Goal: Task Accomplishment & Management: Use online tool/utility

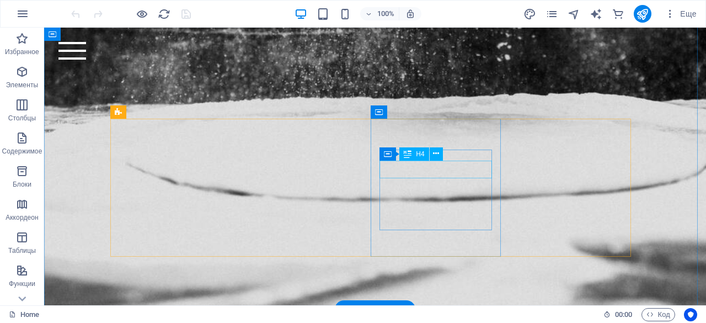
scroll to position [995, 0]
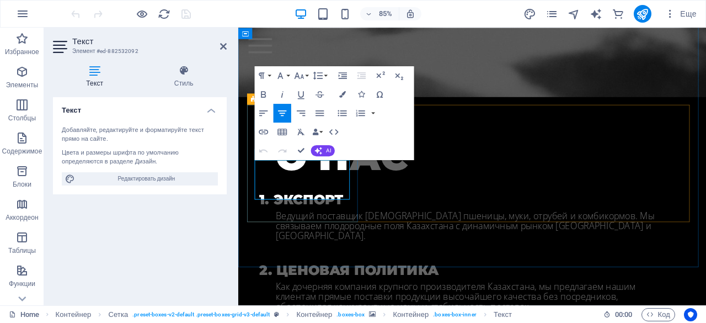
drag, startPoint x: 348, startPoint y: 224, endPoint x: 256, endPoint y: 189, distance: 98.9
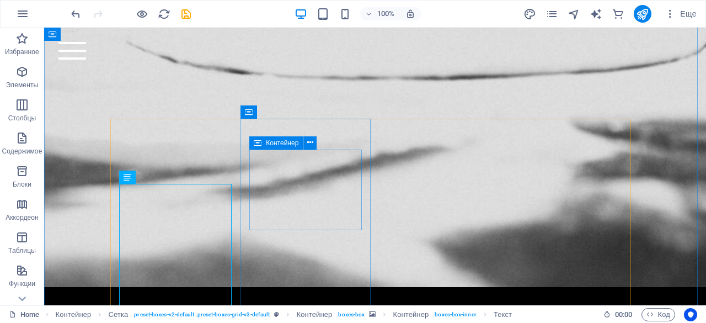
scroll to position [995, 0]
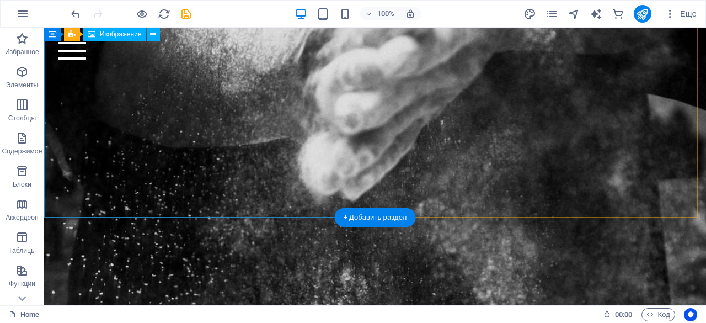
scroll to position [612, 0]
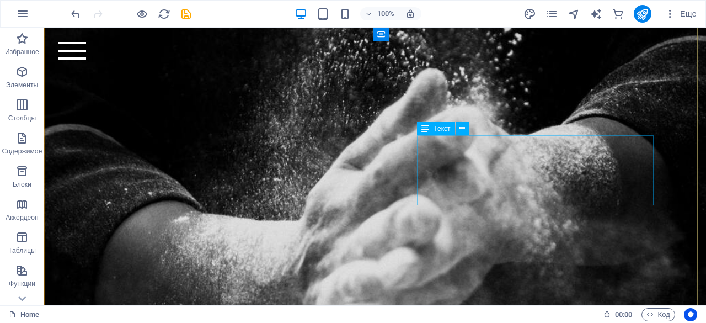
scroll to position [417, 0]
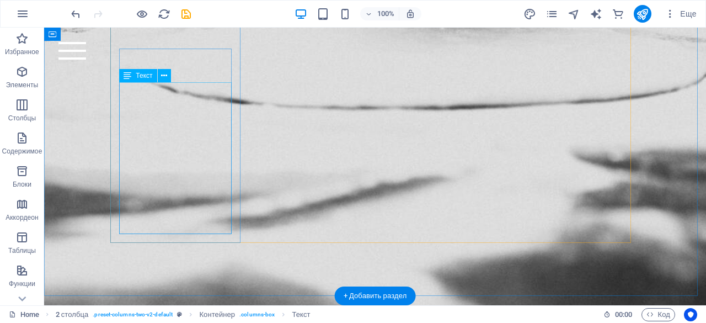
scroll to position [1096, 0]
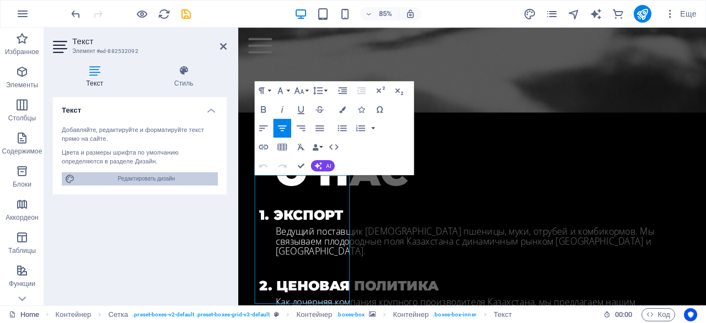
click at [152, 178] on span "Редактировать дизайн" at bounding box center [146, 178] width 136 height 13
select select "rem"
select select "300"
select select "px"
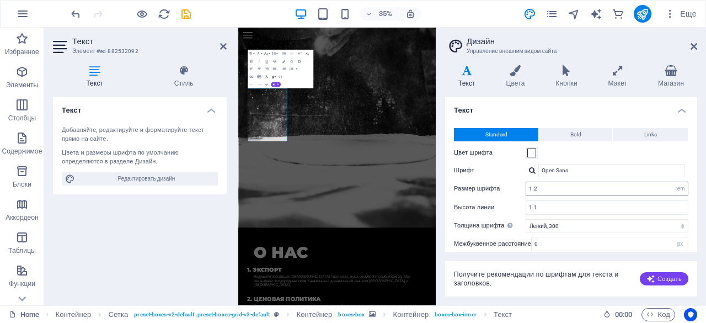
scroll to position [1820, 0]
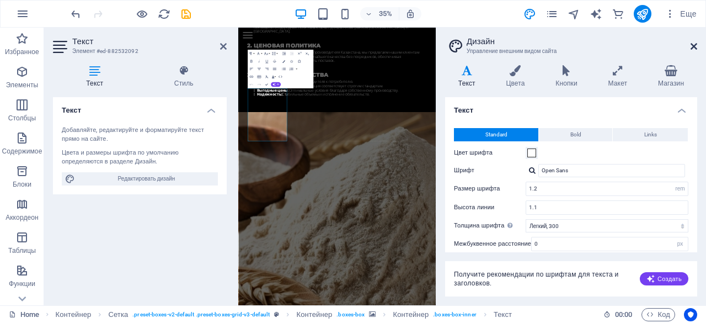
drag, startPoint x: 693, startPoint y: 45, endPoint x: 439, endPoint y: 243, distance: 321.4
click at [693, 45] on icon at bounding box center [693, 46] width 7 height 9
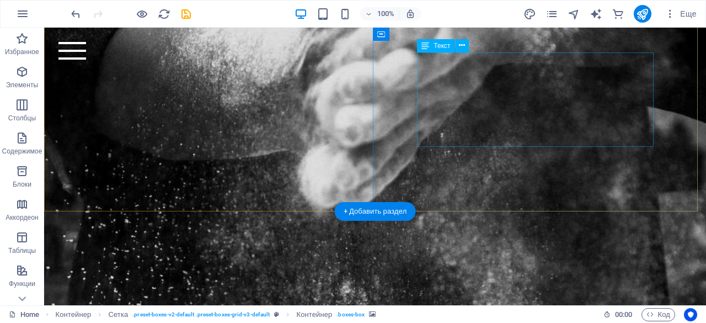
scroll to position [594, 0]
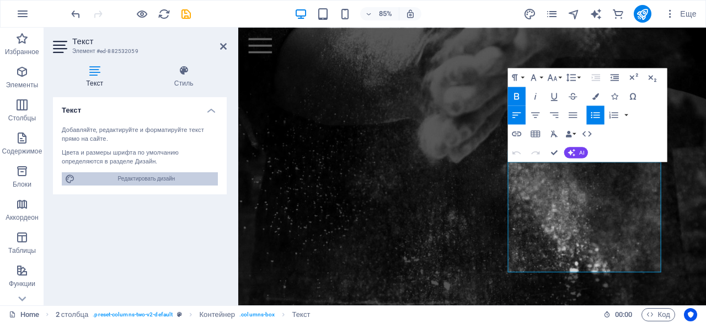
click at [155, 176] on span "Редактировать дизайн" at bounding box center [146, 178] width 136 height 13
select select "rem"
select select "300"
select select "px"
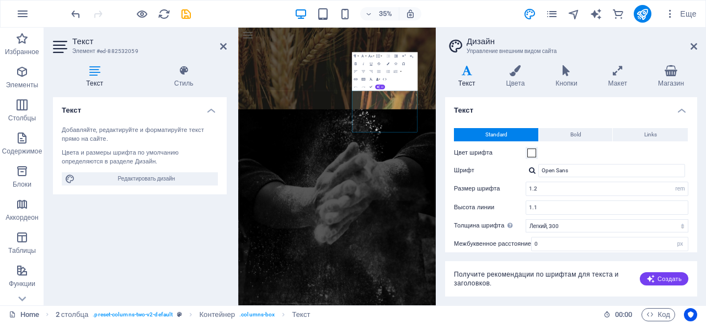
scroll to position [991, 0]
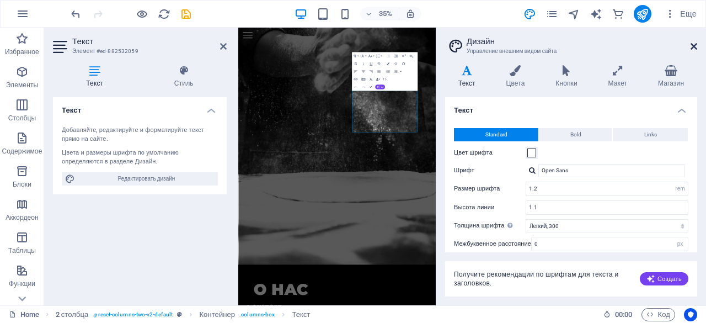
click at [691, 50] on icon at bounding box center [693, 46] width 7 height 9
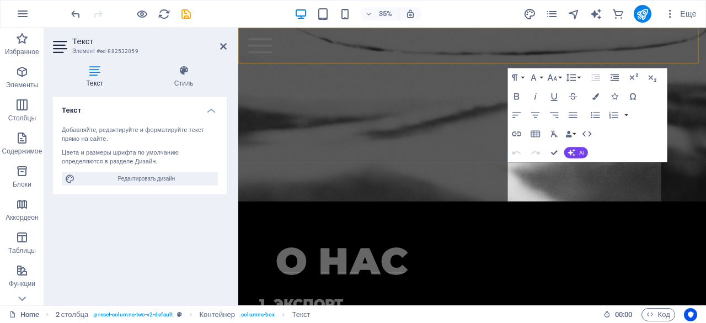
scroll to position [559, 0]
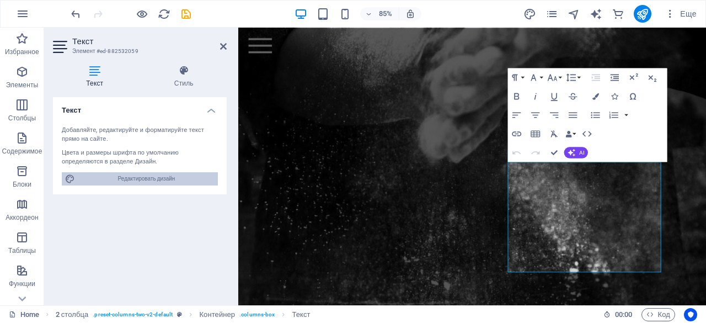
click at [111, 178] on span "Редактировать дизайн" at bounding box center [146, 178] width 136 height 13
select select "rem"
select select "300"
select select "px"
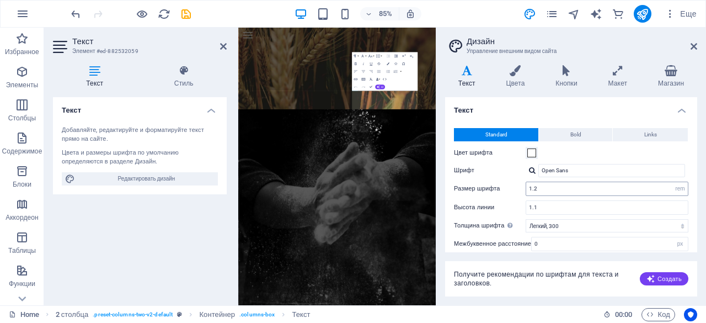
scroll to position [991, 0]
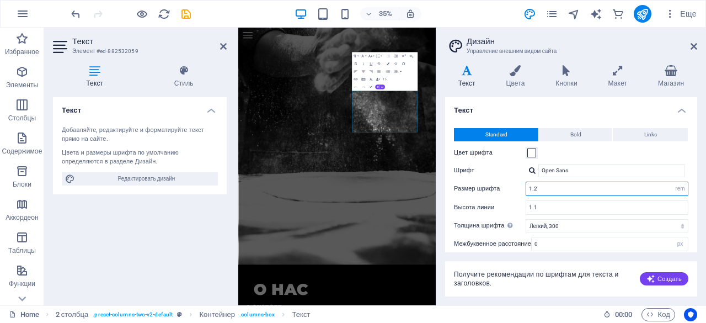
click at [575, 192] on input "1.2" at bounding box center [607, 188] width 162 height 13
type input "1.1"
click at [439, 218] on div "Варианты Текст Цвета Кнопки Макет Магазин Текст Standard Bold Links Цвет шрифта…" at bounding box center [571, 180] width 270 height 249
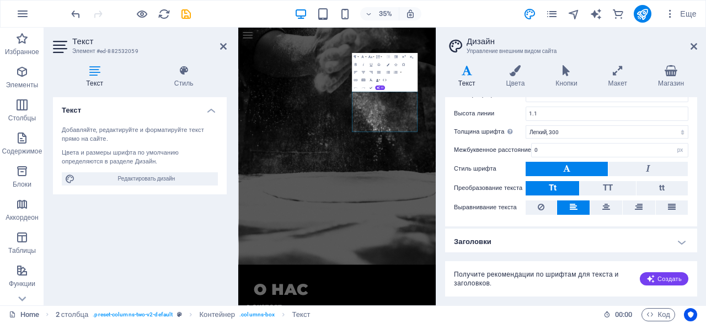
scroll to position [977, 0]
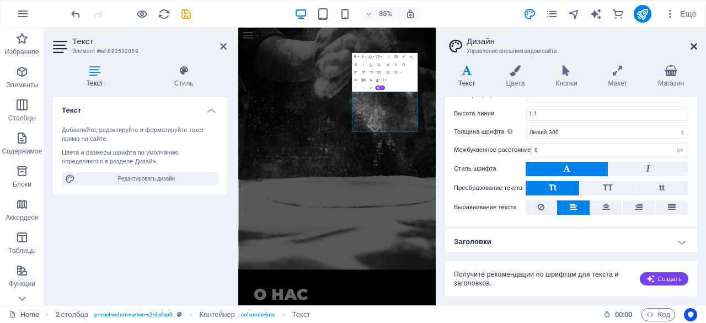
drag, startPoint x: 310, startPoint y: 65, endPoint x: 696, endPoint y: 44, distance: 386.5
click at [696, 44] on icon at bounding box center [693, 46] width 7 height 9
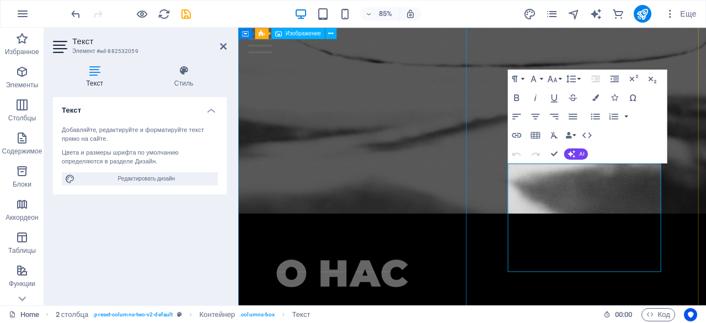
scroll to position [533, 0]
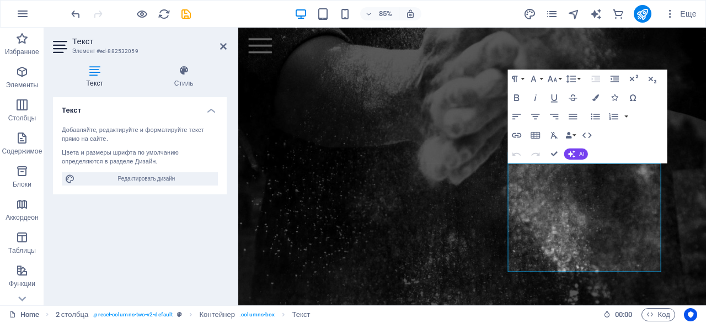
click at [222, 52] on header "Текст Элемент #ed-882532059" at bounding box center [140, 42] width 174 height 29
click at [224, 46] on icon at bounding box center [223, 46] width 7 height 9
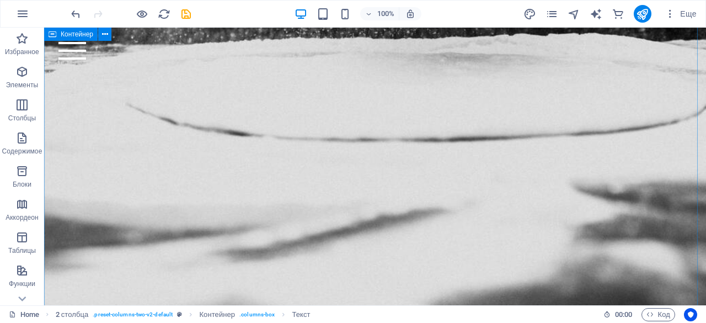
scroll to position [1071, 0]
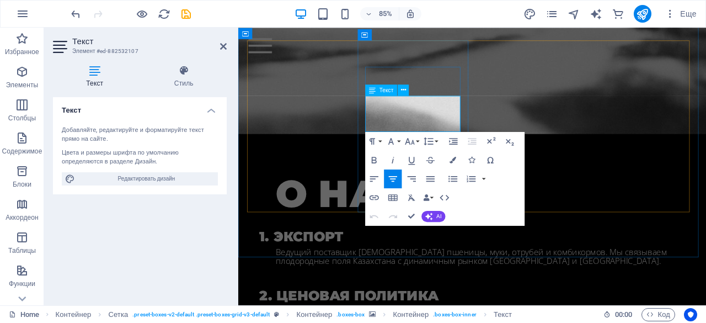
scroll to position [1163, 0]
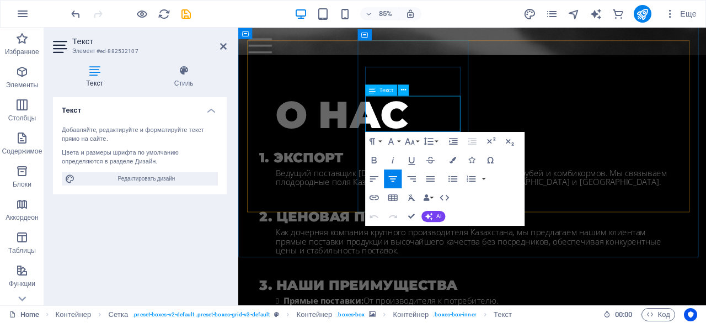
drag, startPoint x: 394, startPoint y: 115, endPoint x: 479, endPoint y: 148, distance: 91.3
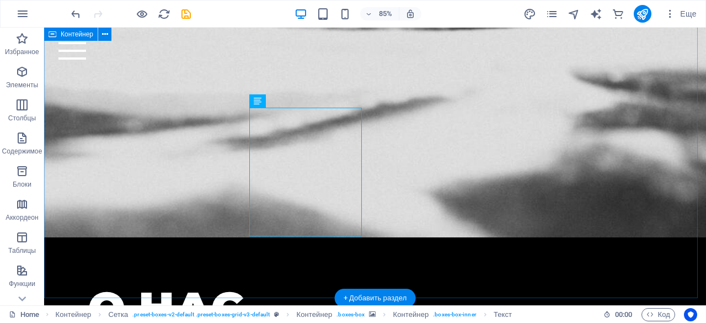
scroll to position [1071, 0]
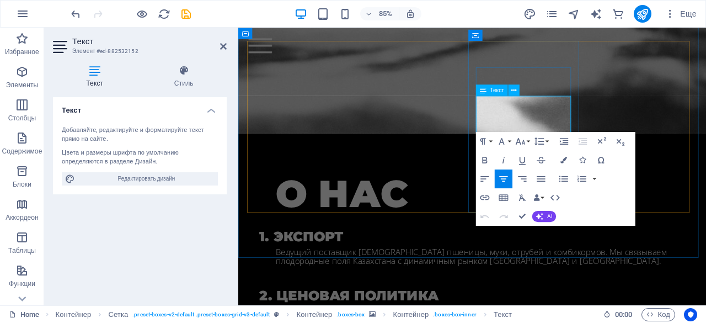
scroll to position [1163, 0]
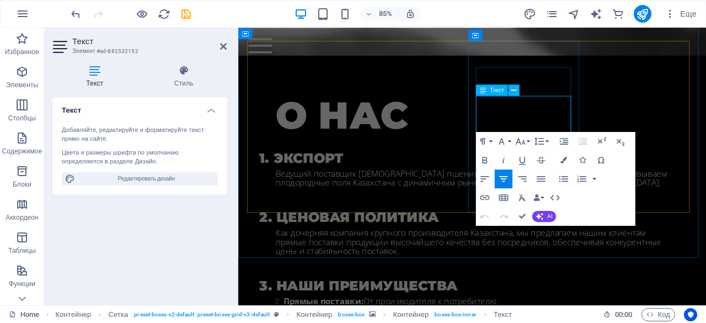
drag, startPoint x: 525, startPoint y: 115, endPoint x: 787, endPoint y: 159, distance: 266.2
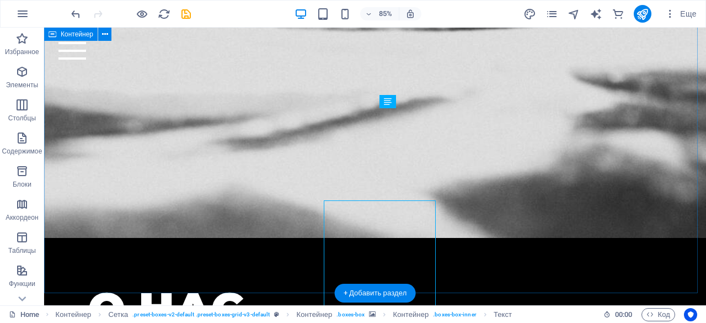
scroll to position [1070, 0]
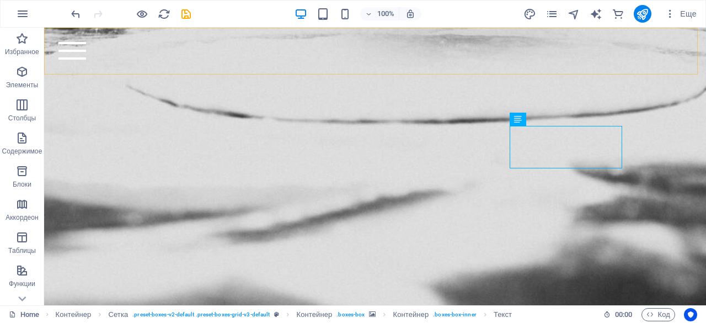
click at [436, 60] on div "Home Bicycle Details About us Pricing Shop Contact" at bounding box center [375, 51] width 662 height 47
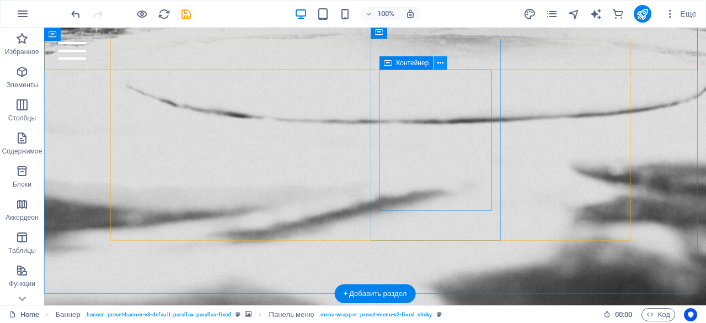
scroll to position [1075, 0]
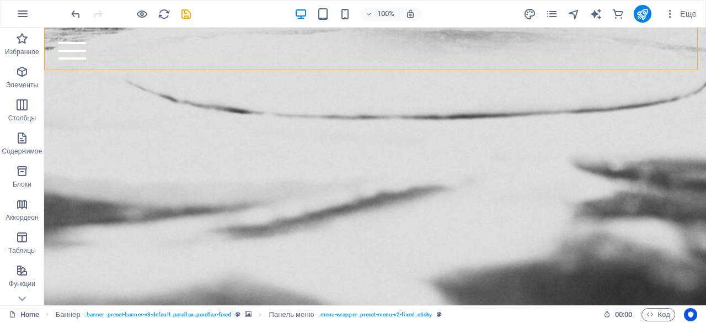
click at [441, 61] on div "Home Bicycle Details About us Pricing Shop Contact" at bounding box center [375, 51] width 662 height 47
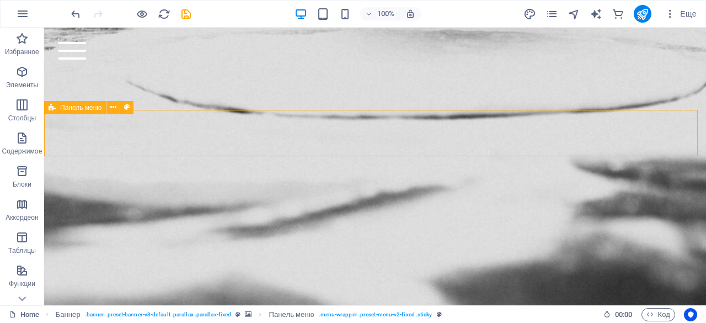
scroll to position [975, 0]
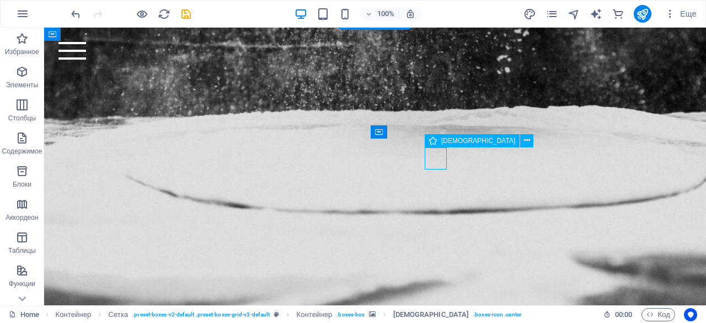
select select "xMidYMid"
select select "px"
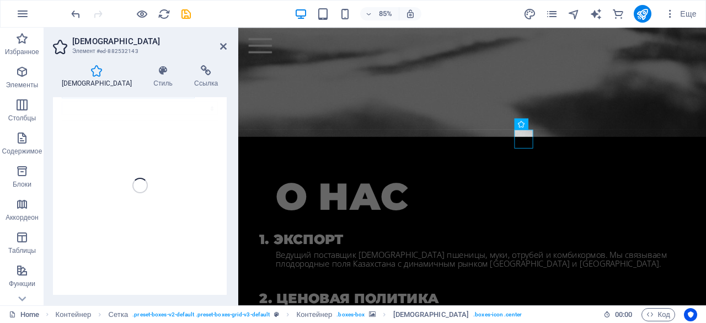
scroll to position [0, 0]
click at [124, 125] on div "road" at bounding box center [140, 226] width 174 height 218
click at [105, 132] on div "road" at bounding box center [140, 226] width 174 height 218
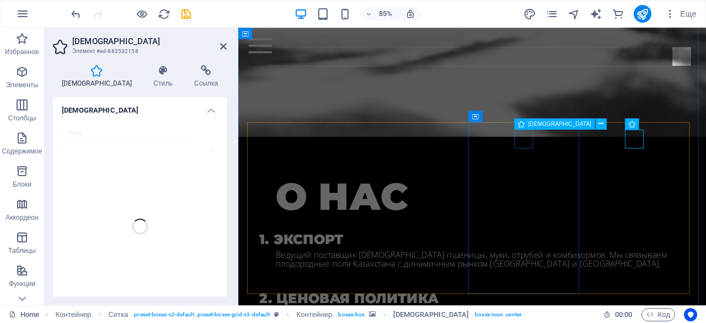
select select "xMidYMid"
select select "px"
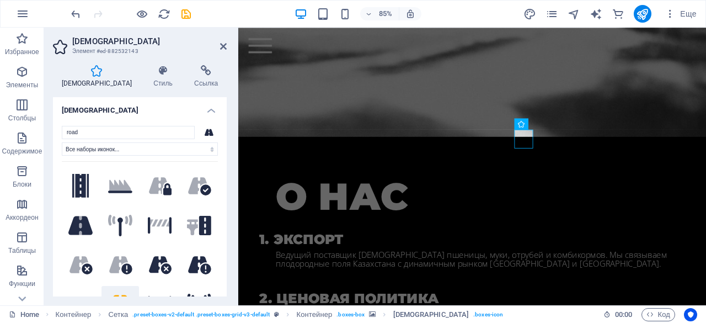
click at [84, 81] on h4 "[DEMOGRAPHIC_DATA]" at bounding box center [99, 76] width 92 height 23
click at [137, 149] on select "Все наборы иконок... IcoFont Ionicons FontAwesome Brands FontAwesome Duotone Fo…" at bounding box center [140, 148] width 156 height 13
click at [129, 151] on select "Все наборы иконок... IcoFont Ionicons FontAwesome Brands FontAwesome Duotone Fo…" at bounding box center [140, 148] width 156 height 13
click at [189, 77] on h4 "Ссылка" at bounding box center [206, 76] width 41 height 23
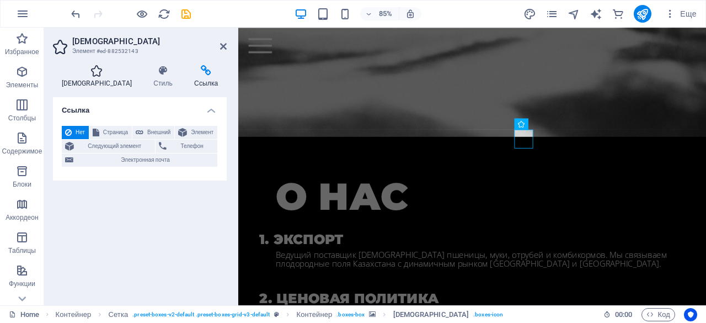
click at [79, 79] on h4 "[DEMOGRAPHIC_DATA]" at bounding box center [99, 76] width 92 height 23
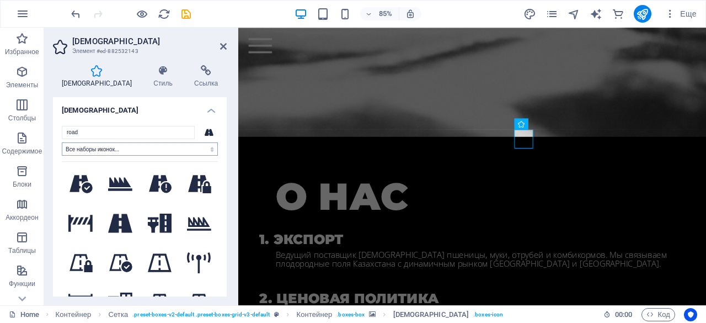
scroll to position [476, 0]
click at [132, 135] on input "road" at bounding box center [128, 132] width 133 height 13
type input "r"
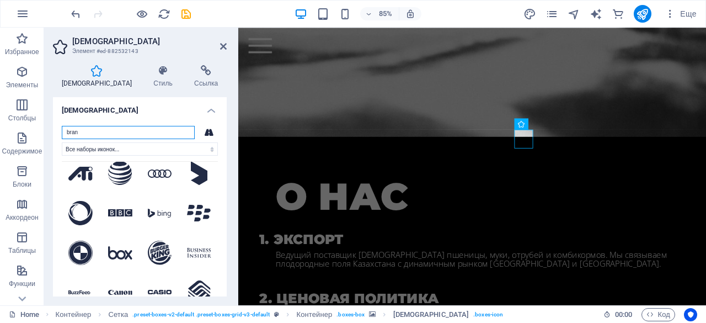
scroll to position [208, 0]
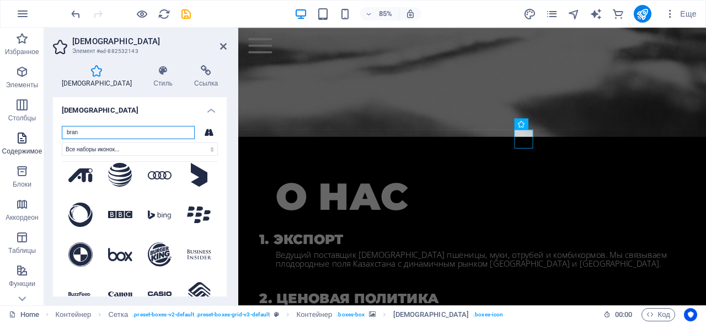
drag, startPoint x: 115, startPoint y: 131, endPoint x: 25, endPoint y: 130, distance: 89.3
click at [25, 130] on section "Избранное Элементы Столбцы Содержимое Блоки Аккордеон Таблицы Функции Изображен…" at bounding box center [353, 166] width 706 height 277
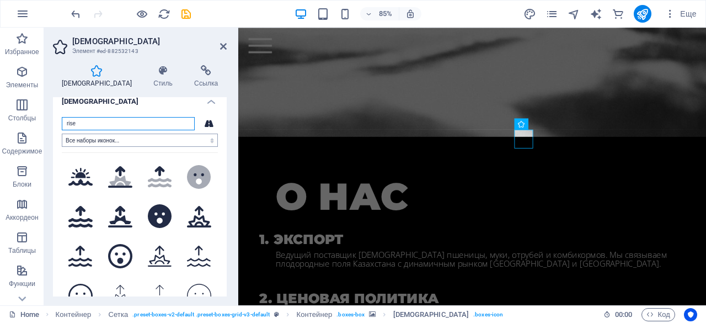
scroll to position [0, 0]
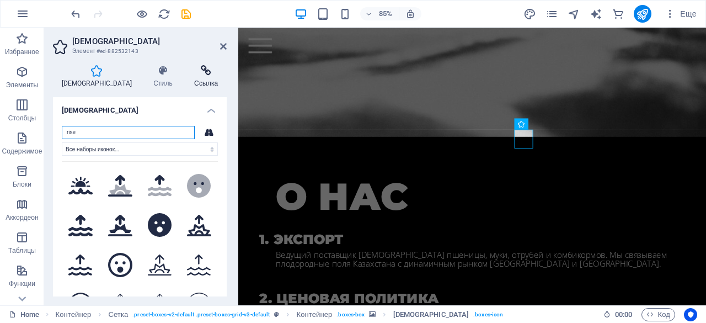
type input "rise"
click at [193, 74] on icon at bounding box center [206, 70] width 41 height 11
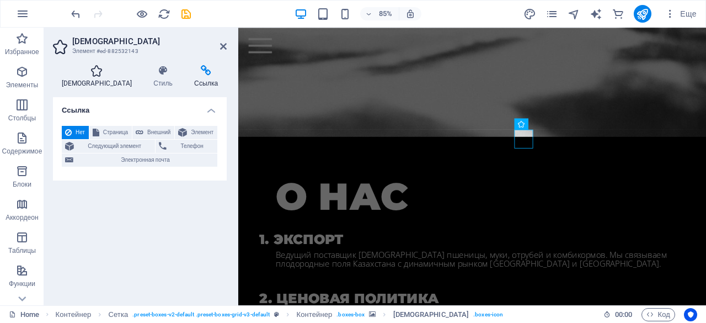
click at [65, 79] on h4 "[DEMOGRAPHIC_DATA]" at bounding box center [99, 76] width 92 height 23
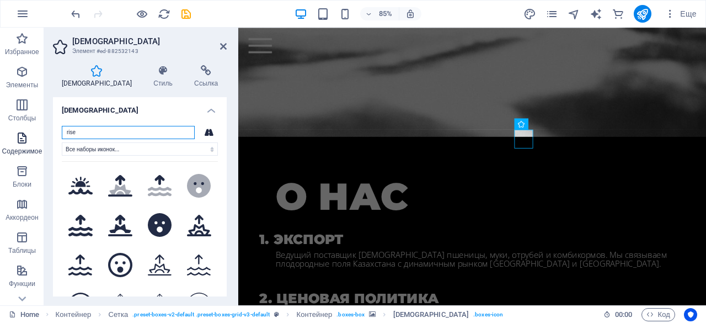
drag, startPoint x: 111, startPoint y: 133, endPoint x: 21, endPoint y: 132, distance: 90.4
click at [21, 132] on section "Избранное Элементы Столбцы Содержимое Блоки Аккордеон Таблицы Функции Изображен…" at bounding box center [353, 166] width 706 height 277
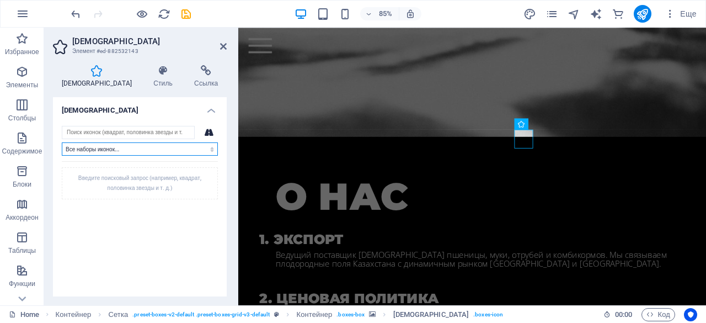
click at [155, 148] on select "Все наборы иконок... IcoFont Ionicons FontAwesome Brands FontAwesome Duotone Fo…" at bounding box center [140, 148] width 156 height 13
click at [124, 171] on div "Введите поисковый запрос (например, квадрат, половинка звезды и т. д.)" at bounding box center [140, 183] width 156 height 32
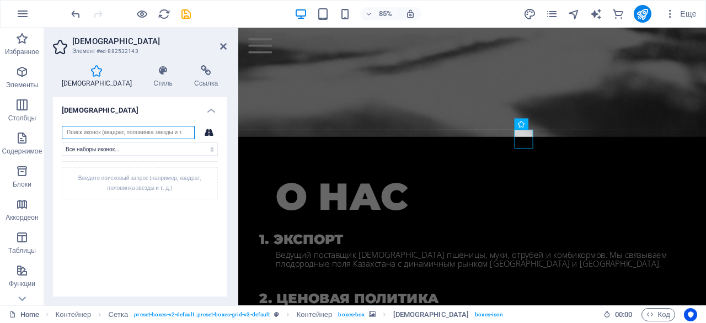
click at [121, 132] on input "search" at bounding box center [128, 132] width 133 height 13
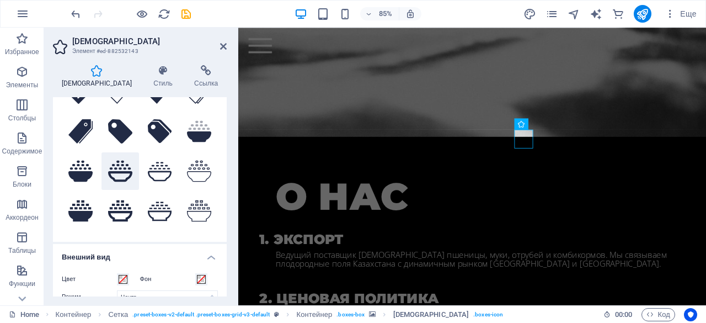
scroll to position [92, 0]
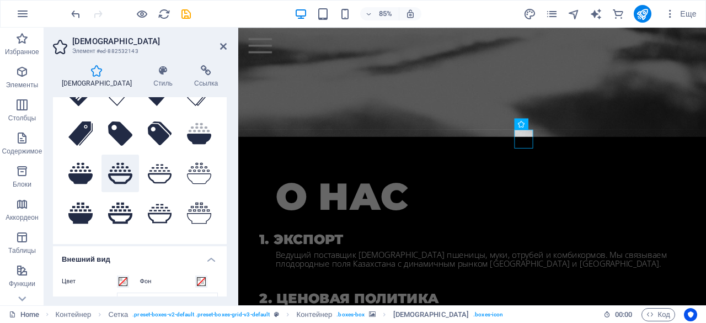
type input "rice"
click at [119, 174] on icon at bounding box center [120, 173] width 24 height 24
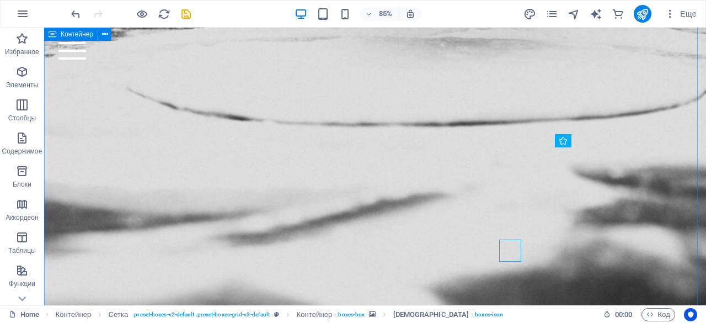
scroll to position [975, 0]
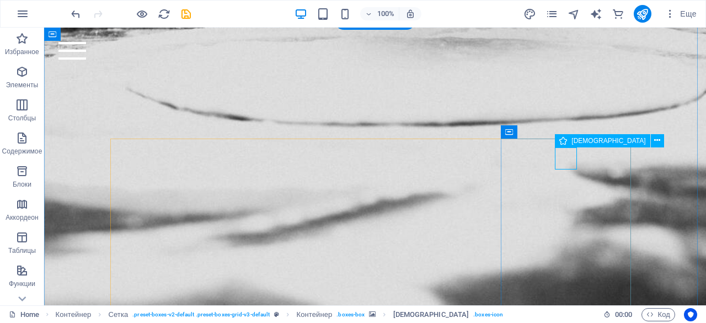
select select "xMidYMid"
select select "px"
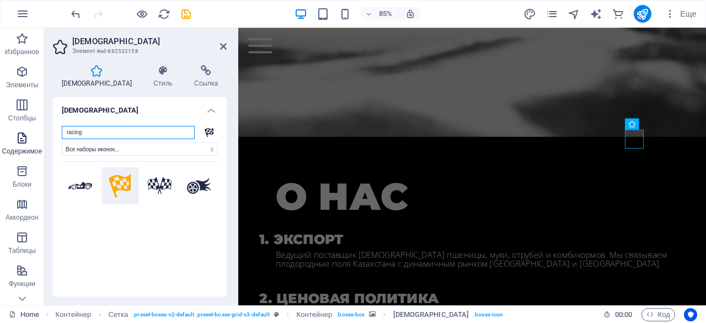
drag, startPoint x: 122, startPoint y: 136, endPoint x: 0, endPoint y: 136, distance: 122.4
click at [0, 136] on section "Избранное Элементы Столбцы Содержимое Блоки Аккордеон Таблицы Функции Изображен…" at bounding box center [353, 166] width 706 height 277
type input "ь"
type input "mixed feeds"
click at [108, 131] on input "mixed feeds" at bounding box center [128, 132] width 133 height 13
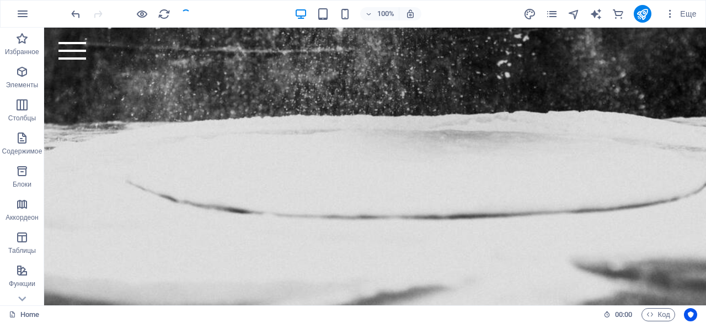
scroll to position [975, 0]
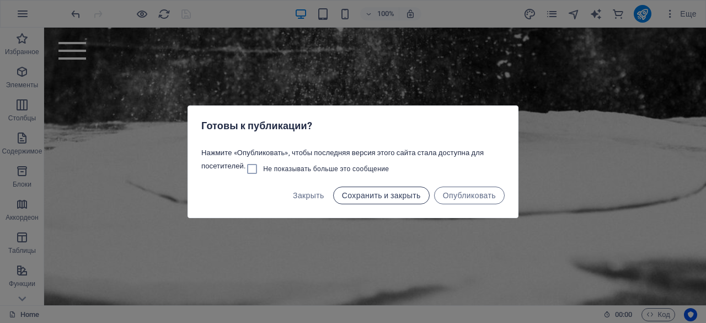
click at [407, 196] on span "Сохранить и закрыть" at bounding box center [381, 195] width 79 height 9
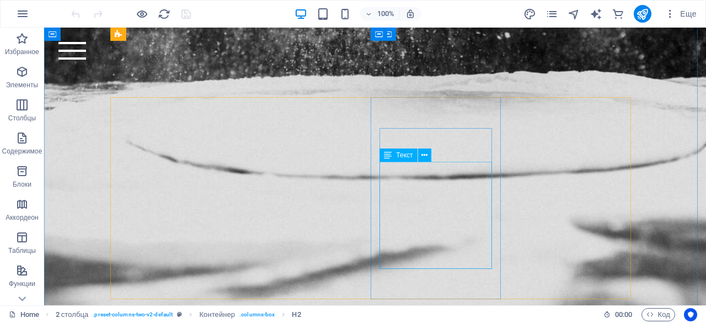
scroll to position [1014, 0]
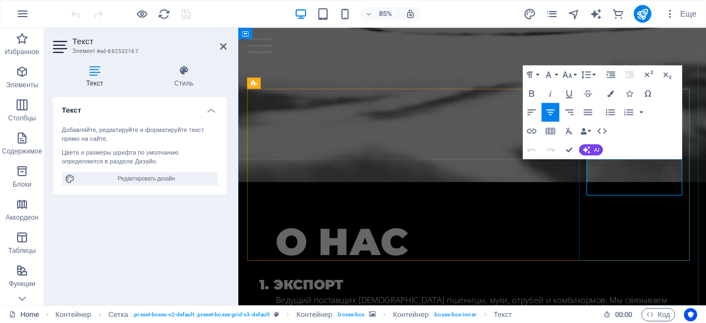
scroll to position [1106, 0]
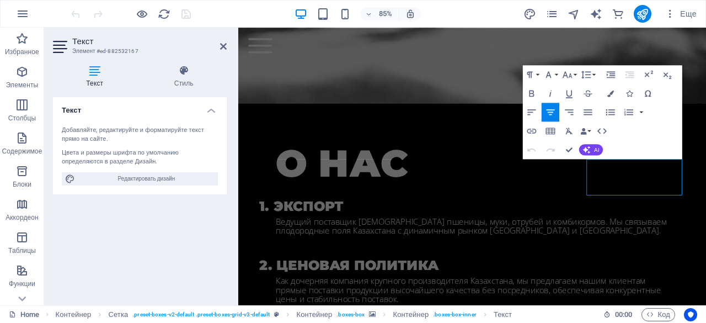
drag, startPoint x: 733, startPoint y: 219, endPoint x: 645, endPoint y: 187, distance: 93.8
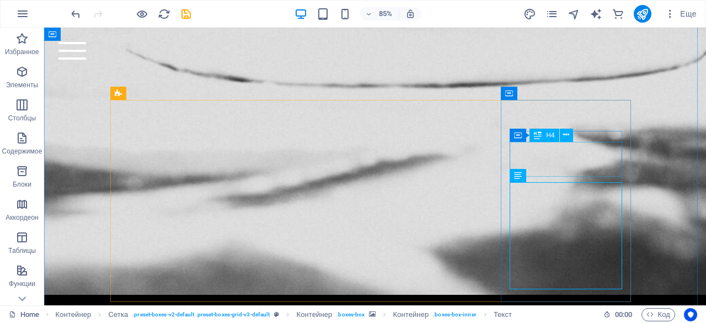
scroll to position [1013, 0]
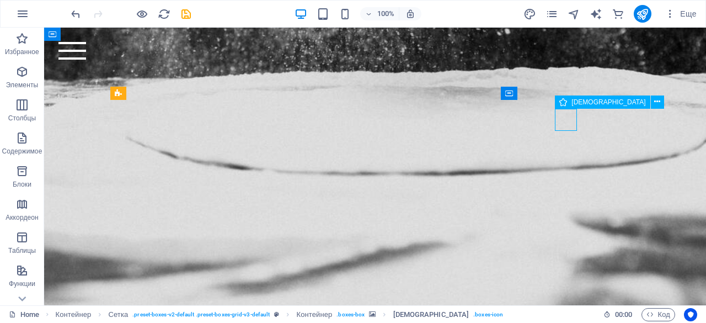
select select "xMidYMid"
select select "px"
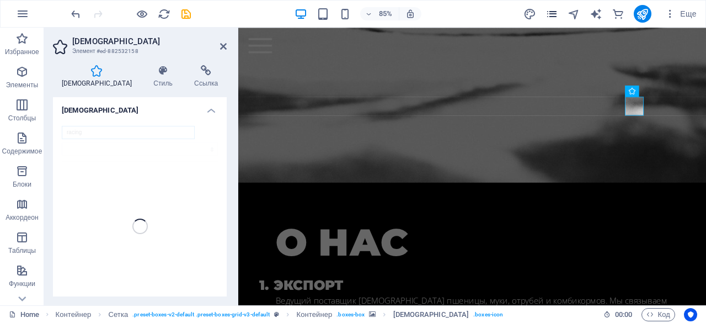
scroll to position [1106, 0]
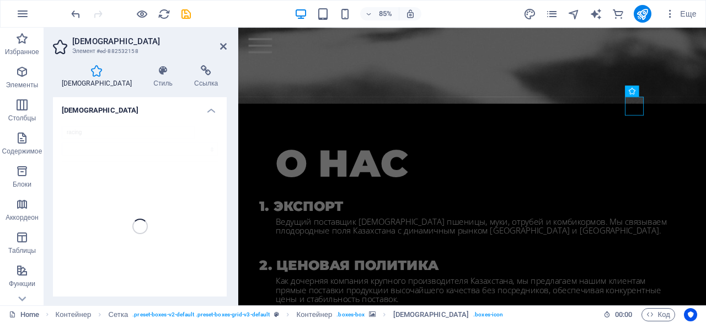
click at [132, 132] on div "racing" at bounding box center [140, 226] width 174 height 218
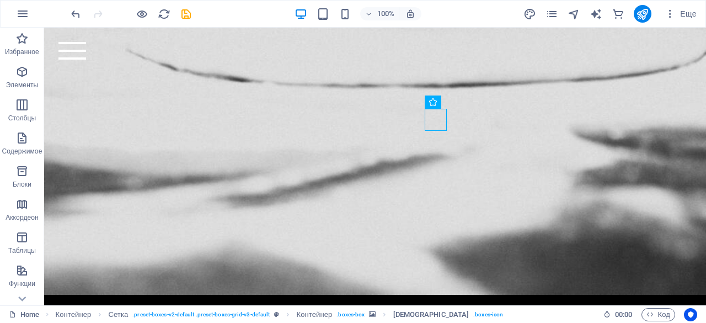
scroll to position [1013, 0]
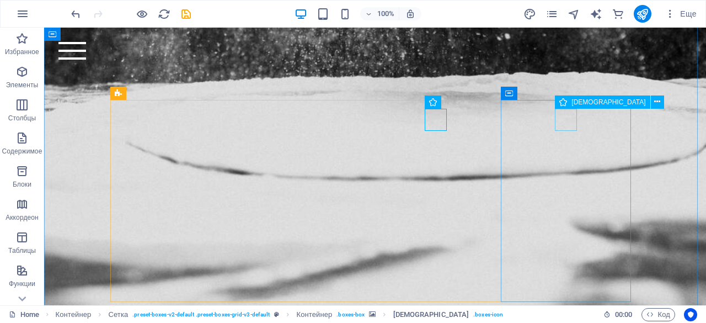
select select "xMidYMid"
select select "px"
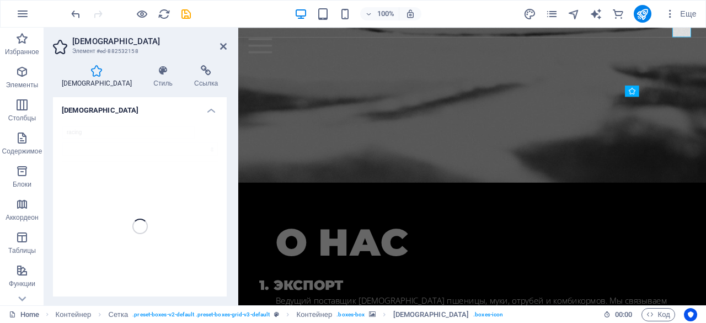
scroll to position [1106, 0]
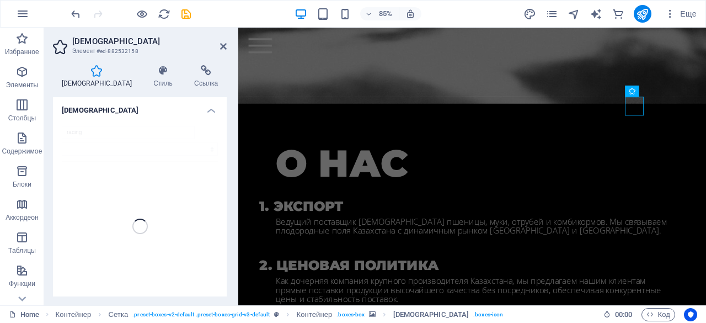
click at [212, 109] on h4 "[DEMOGRAPHIC_DATA]" at bounding box center [140, 107] width 174 height 20
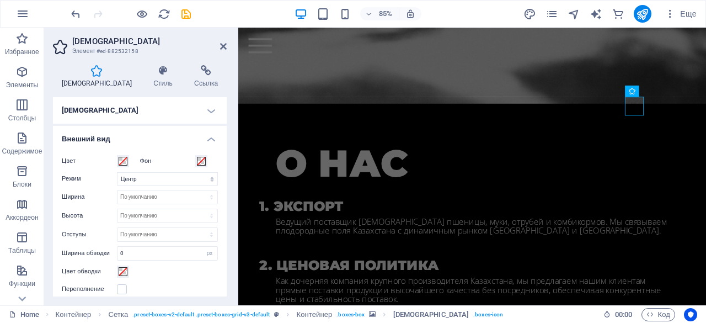
click at [212, 109] on h4 "[DEMOGRAPHIC_DATA]" at bounding box center [140, 110] width 174 height 26
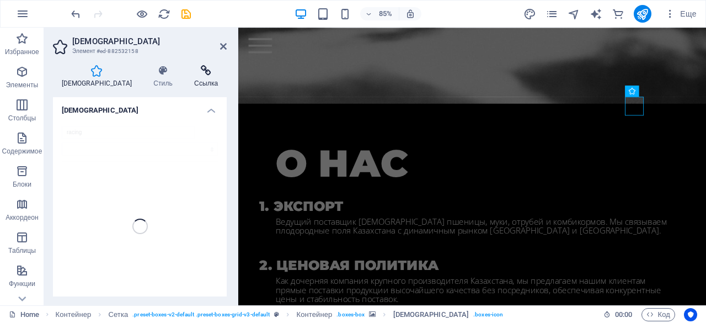
drag, startPoint x: 200, startPoint y: 72, endPoint x: 180, endPoint y: 73, distance: 20.4
click at [200, 73] on icon at bounding box center [206, 70] width 41 height 11
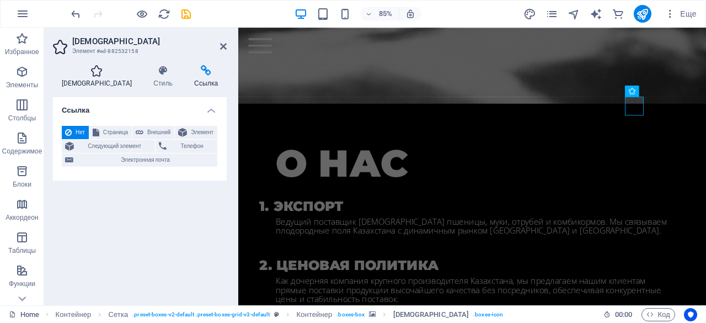
drag, startPoint x: 92, startPoint y: 81, endPoint x: 112, endPoint y: 82, distance: 21.0
click at [92, 82] on h4 "[DEMOGRAPHIC_DATA]" at bounding box center [99, 76] width 92 height 23
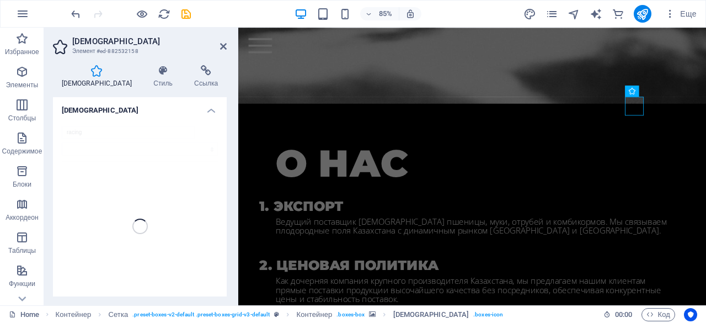
drag, startPoint x: 138, startPoint y: 80, endPoint x: 112, endPoint y: 81, distance: 25.4
click at [145, 81] on h4 "Стиль" at bounding box center [165, 76] width 41 height 23
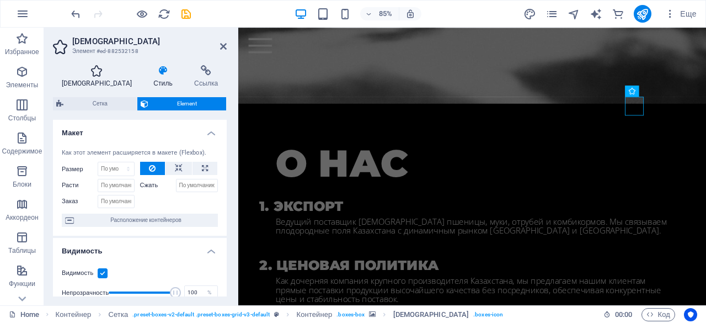
click at [87, 79] on h4 "[DEMOGRAPHIC_DATA]" at bounding box center [99, 76] width 92 height 23
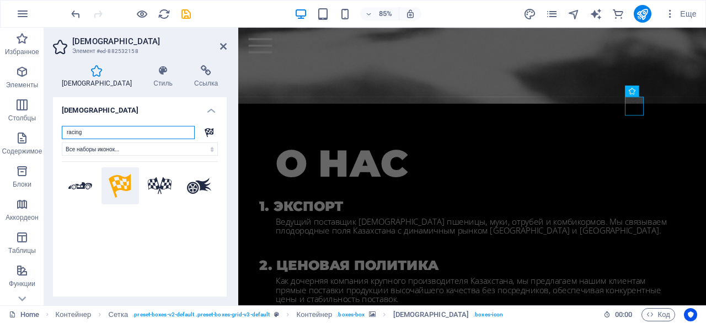
click at [146, 128] on input "racing" at bounding box center [128, 132] width 133 height 13
drag, startPoint x: 143, startPoint y: 131, endPoint x: 0, endPoint y: 113, distance: 144.4
click at [0, 113] on section "Избранное Элементы Столбцы Содержимое Блоки Аккордеон Таблицы Функции Изображен…" at bounding box center [353, 166] width 706 height 277
type input "и"
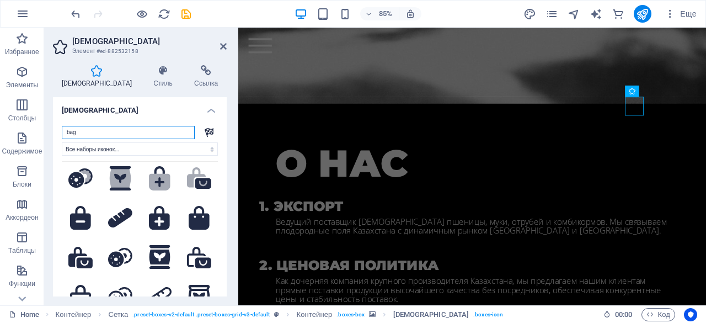
scroll to position [116, 0]
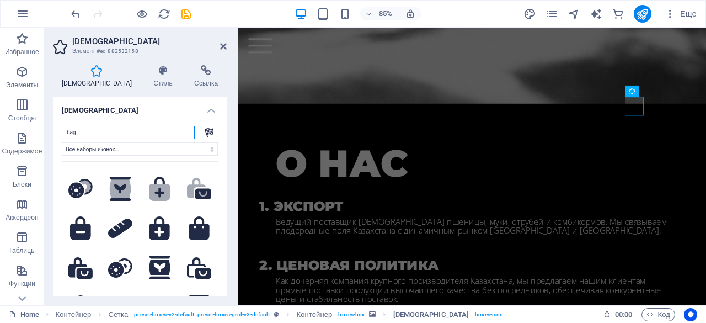
type input "bag"
click at [124, 192] on icon at bounding box center [119, 188] width 21 height 18
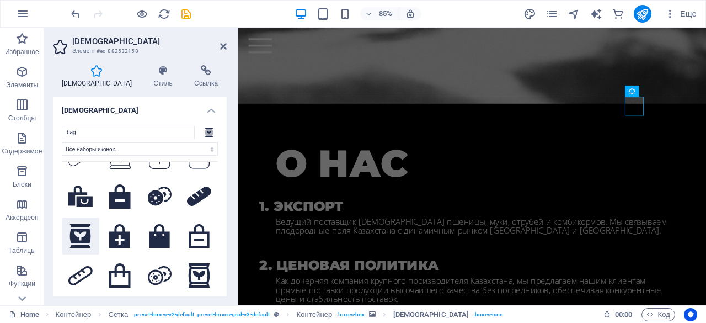
scroll to position [425, 0]
click at [70, 229] on icon at bounding box center [80, 235] width 24 height 24
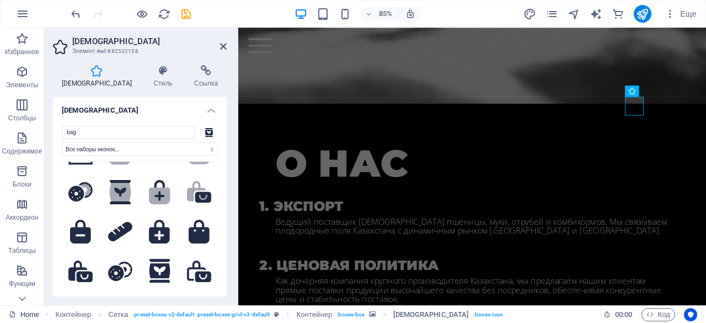
scroll to position [96, 0]
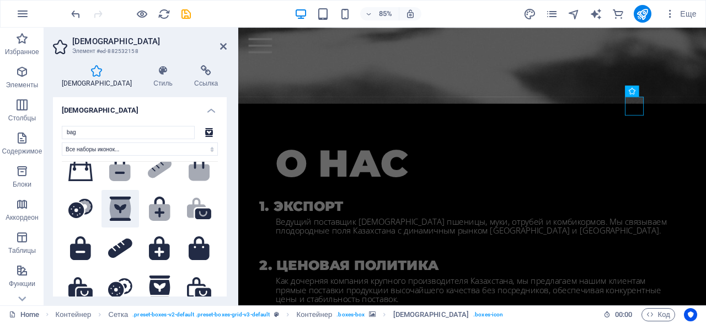
click at [123, 207] on icon at bounding box center [119, 208] width 21 height 18
click at [164, 280] on icon at bounding box center [159, 287] width 21 height 24
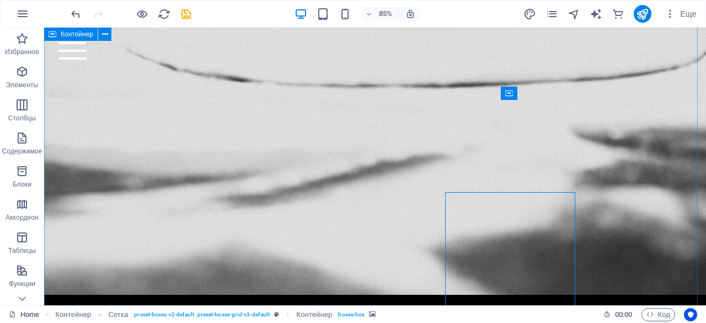
scroll to position [1013, 0]
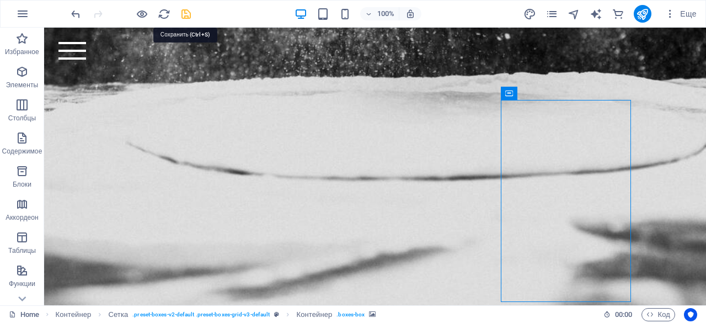
click at [191, 14] on icon "save" at bounding box center [186, 14] width 13 height 13
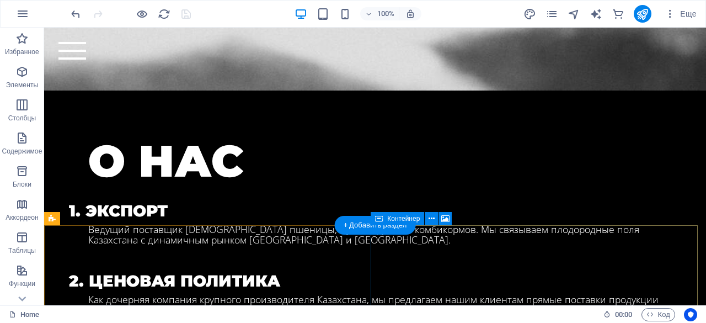
scroll to position [1424, 0]
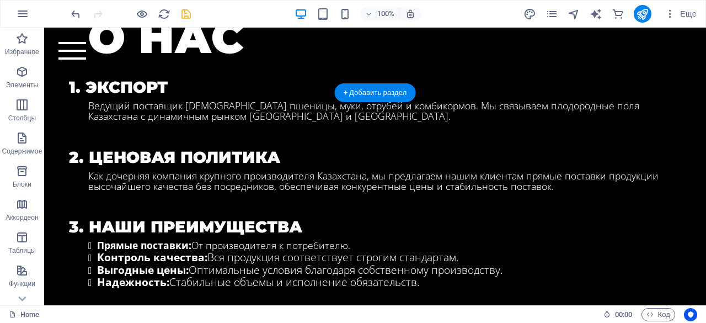
scroll to position [1451, 0]
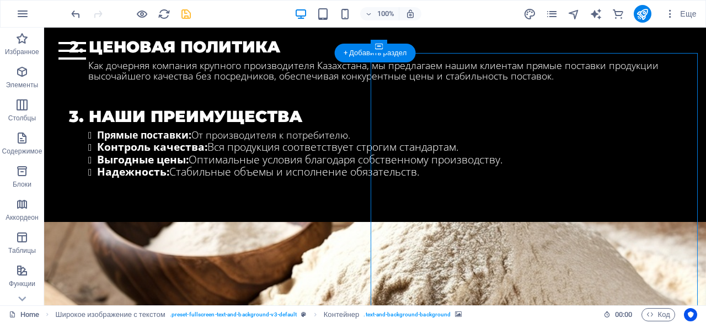
scroll to position [1567, 0]
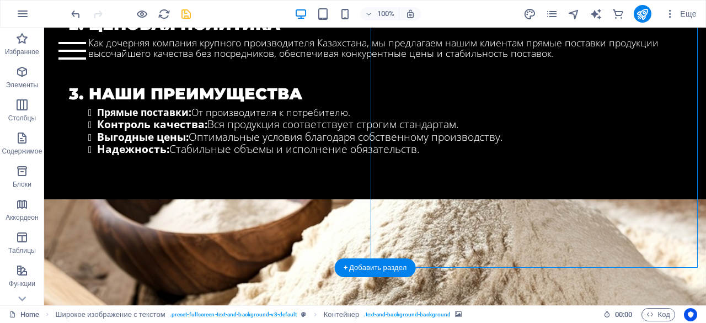
select select "px"
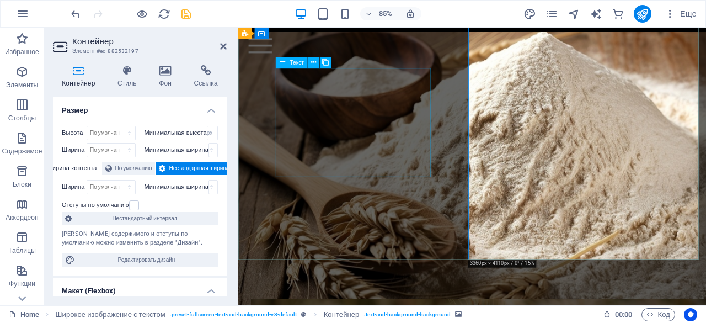
scroll to position [1688, 0]
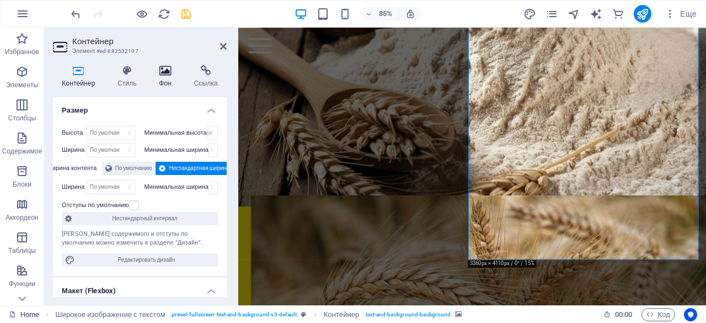
click at [174, 76] on h4 "Фон" at bounding box center [167, 76] width 35 height 23
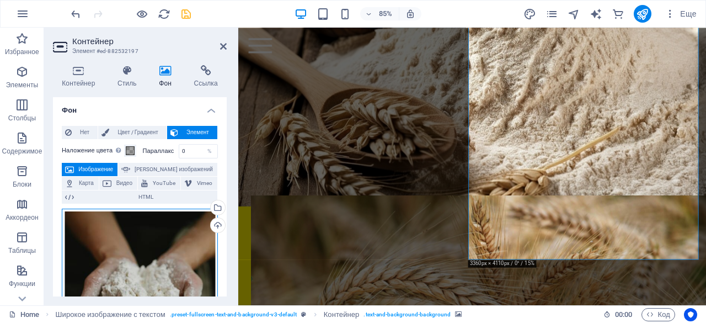
click at [133, 237] on div "Перетащите файлы сюда, нажмите, чтобы выбрать файлы, или выберите файлы из разд…" at bounding box center [140, 324] width 156 height 232
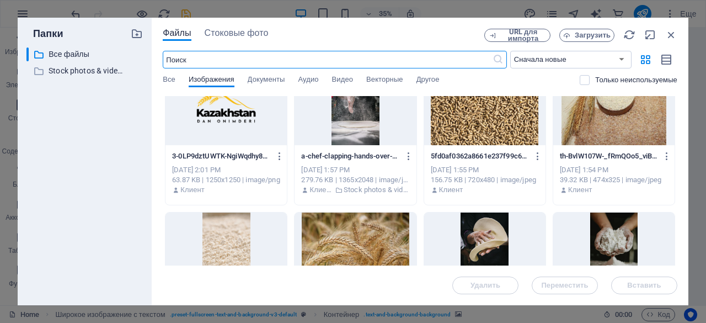
scroll to position [164, 0]
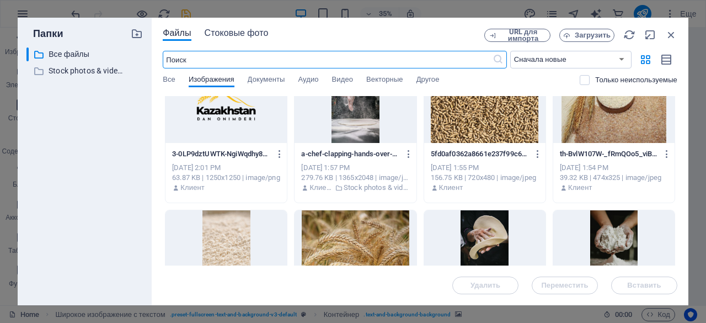
click at [233, 29] on span "Стоковые фото" at bounding box center [237, 32] width 64 height 13
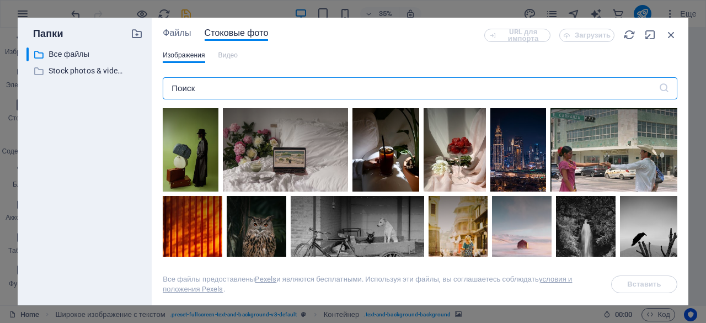
click at [218, 94] on input "text" at bounding box center [411, 88] width 496 height 22
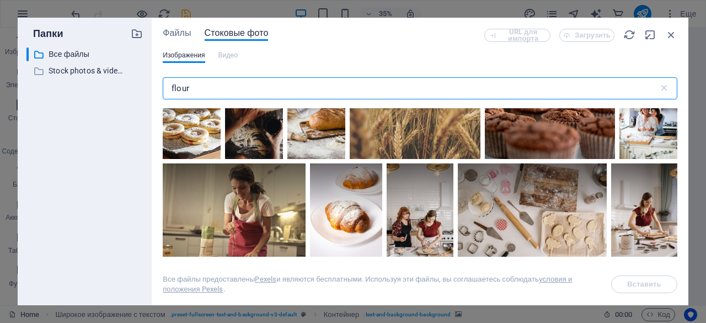
scroll to position [2444, 0]
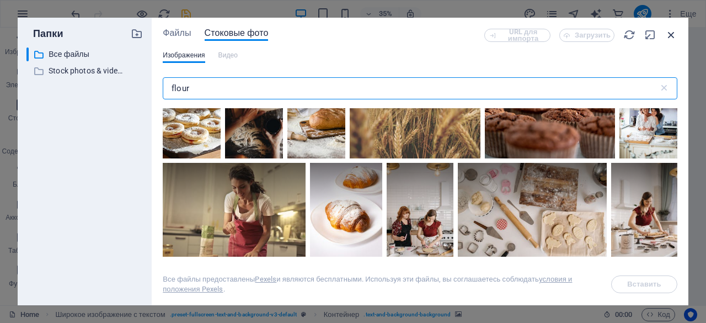
type input "flour"
click at [673, 31] on icon "button" at bounding box center [671, 35] width 12 height 12
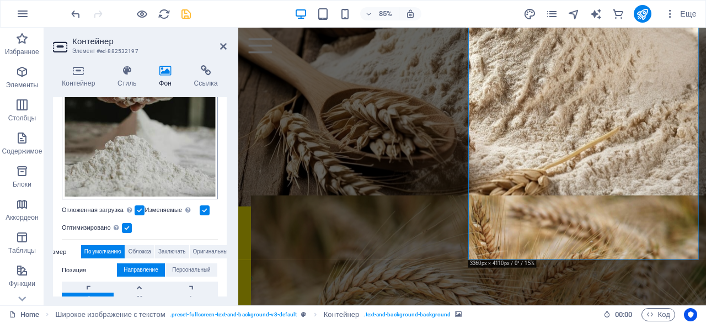
scroll to position [243, 0]
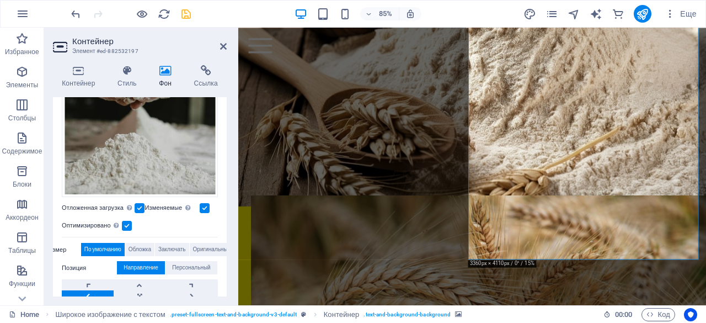
click at [140, 203] on label at bounding box center [140, 208] width 10 height 10
click at [0, 0] on input "Отложенная загрузка Загрузка изображений после загрузки страницы повышает скоро…" at bounding box center [0, 0] width 0 height 0
click at [140, 203] on label at bounding box center [140, 208] width 10 height 10
click at [0, 0] on input "Отложенная загрузка Загрузка изображений после загрузки страницы повышает скоро…" at bounding box center [0, 0] width 0 height 0
click at [208, 207] on label at bounding box center [205, 208] width 10 height 10
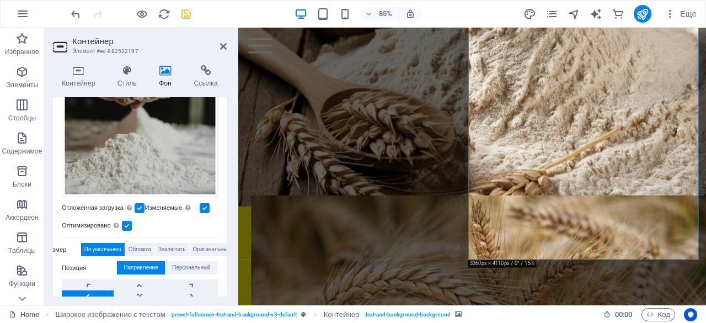
click at [0, 0] on input "Изменяемые Автоматически загружать изображения Retina и изображения, оптимизиро…" at bounding box center [0, 0] width 0 height 0
click at [209, 207] on label at bounding box center [205, 208] width 10 height 10
click at [0, 0] on input "Изменяемые Автоматически загружать изображения Retina и изображения, оптимизиро…" at bounding box center [0, 0] width 0 height 0
click at [132, 221] on label at bounding box center [127, 226] width 10 height 10
click at [0, 0] on input "Оптимизировано Изображения сжимаются для повышения скорости загрузки страницы." at bounding box center [0, 0] width 0 height 0
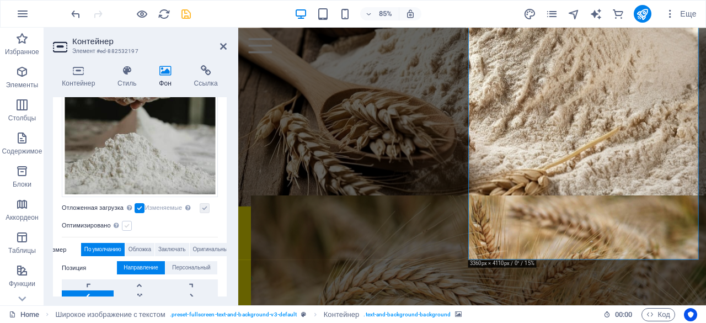
click at [128, 221] on label at bounding box center [127, 226] width 10 height 10
click at [0, 0] on input "Оптимизировано Изображения сжимаются для повышения скорости загрузки страницы." at bounding box center [0, 0] width 0 height 0
click at [128, 221] on label at bounding box center [127, 226] width 10 height 10
click at [0, 0] on input "Оптимизировано Изображения сжимаются для повышения скорости загрузки страницы." at bounding box center [0, 0] width 0 height 0
click at [128, 221] on label at bounding box center [127, 226] width 10 height 10
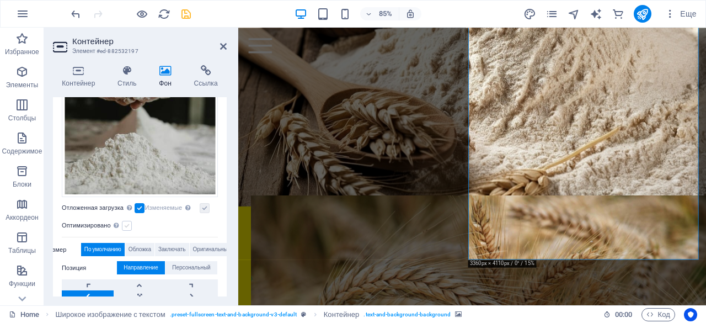
click at [0, 0] on input "Оптимизировано Изображения сжимаются для повышения скорости загрузки страницы." at bounding box center [0, 0] width 0 height 0
click at [143, 204] on label at bounding box center [140, 208] width 10 height 10
click at [0, 0] on input "Отложенная загрузка Загрузка изображений после загрузки страницы повышает скоро…" at bounding box center [0, 0] width 0 height 0
click at [147, 206] on label "Изменяемые Автоматически загружать изображения Retina и изображения, оптимизиро…" at bounding box center [171, 207] width 55 height 13
click at [0, 0] on input "Изменяемые Автоматически загружать изображения Retina и изображения, оптимизиро…" at bounding box center [0, 0] width 0 height 0
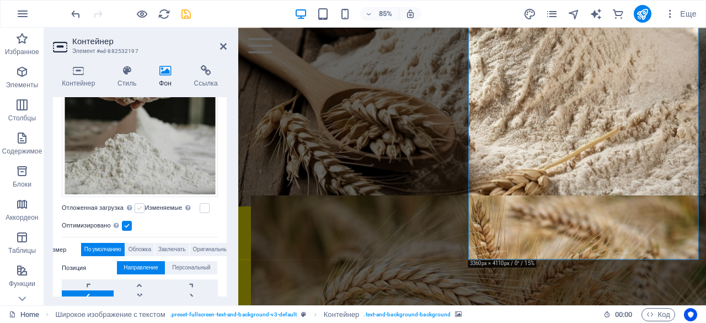
click at [144, 208] on label at bounding box center [140, 208] width 10 height 10
click at [0, 0] on input "Отложенная загрузка Загрузка изображений после загрузки страницы повышает скоро…" at bounding box center [0, 0] width 0 height 0
click at [203, 209] on label at bounding box center [205, 208] width 10 height 10
click at [0, 0] on input "Изменяемые Автоматически загружать изображения Retina и изображения, оптимизиро…" at bounding box center [0, 0] width 0 height 0
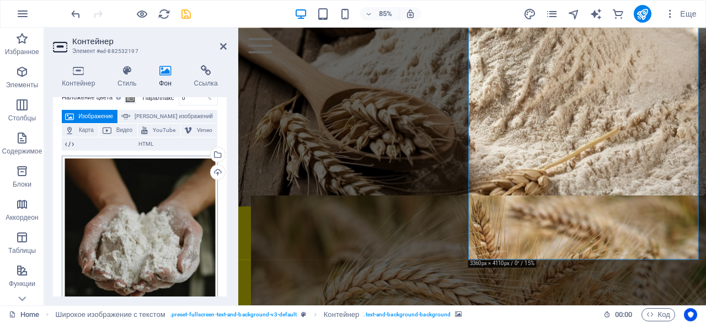
scroll to position [39, 0]
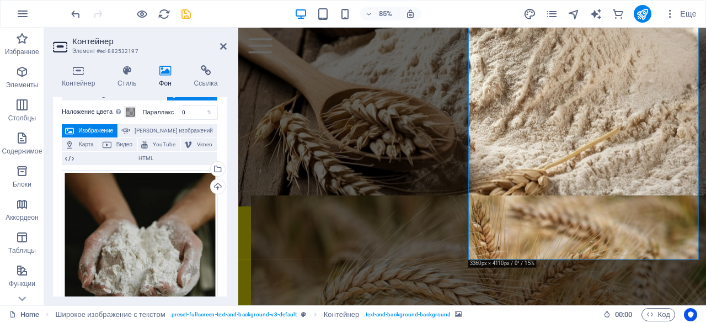
click at [105, 111] on label "Наложение цвета Помещает наложение поверх фона, чтобы раскрасить его" at bounding box center [93, 111] width 62 height 13
click at [124, 111] on button "Наложение цвета Помещает наложение поверх фона, чтобы раскрасить его" at bounding box center [130, 112] width 12 height 12
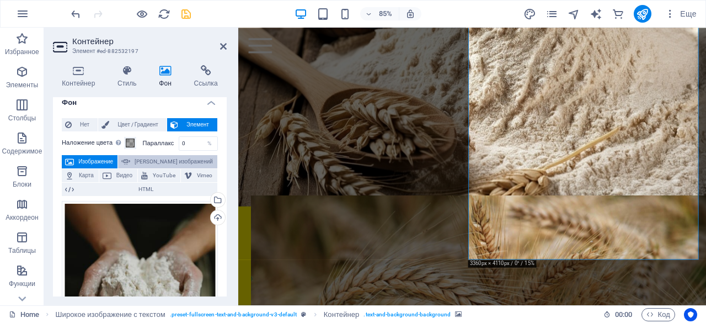
scroll to position [0, 0]
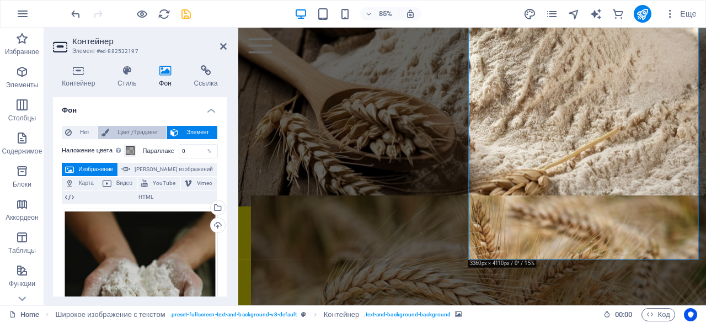
click at [144, 134] on span "Цвет / Градиент" at bounding box center [137, 132] width 51 height 13
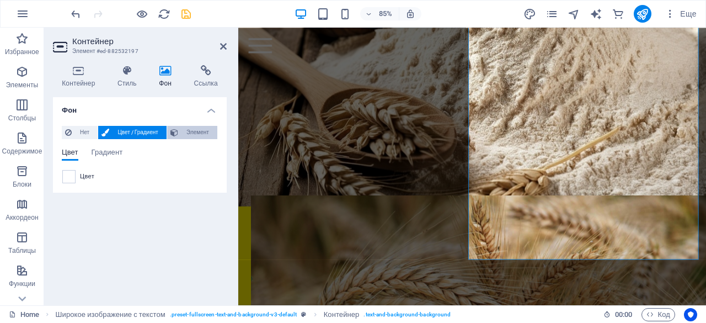
click at [189, 132] on span "Элемент" at bounding box center [197, 132] width 33 height 13
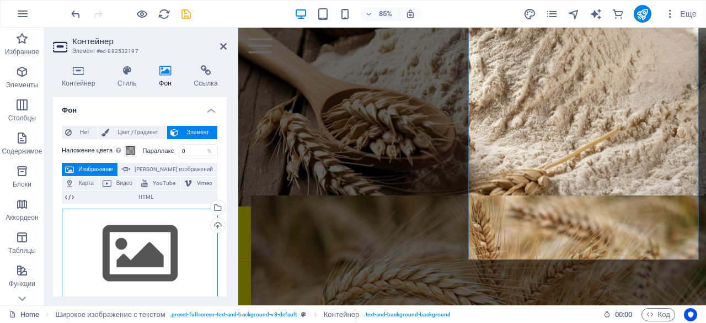
click at [146, 243] on div "Перетащите файлы сюда, нажмите, чтобы выбрать файлы, или выберите файлы из разд…" at bounding box center [140, 253] width 156 height 90
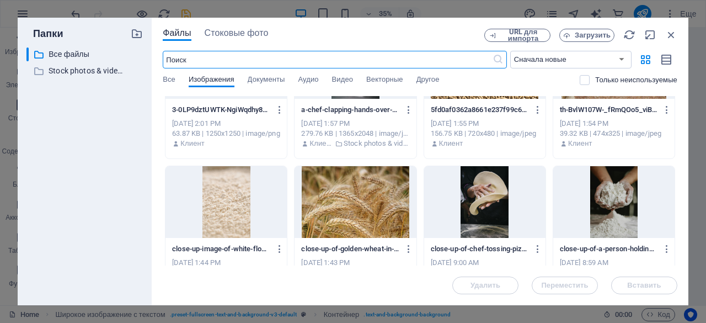
scroll to position [195, 0]
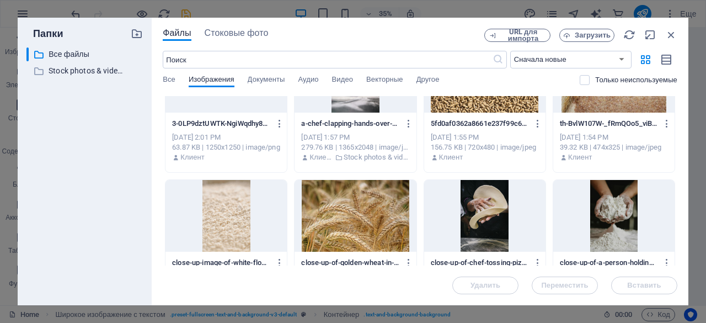
click at [572, 219] on div at bounding box center [613, 216] width 121 height 72
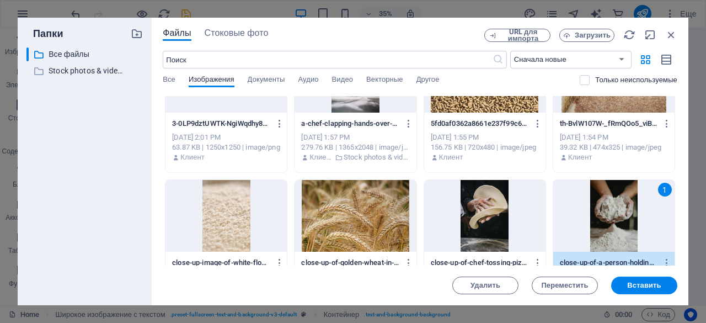
click at [572, 219] on div "1" at bounding box center [613, 216] width 121 height 72
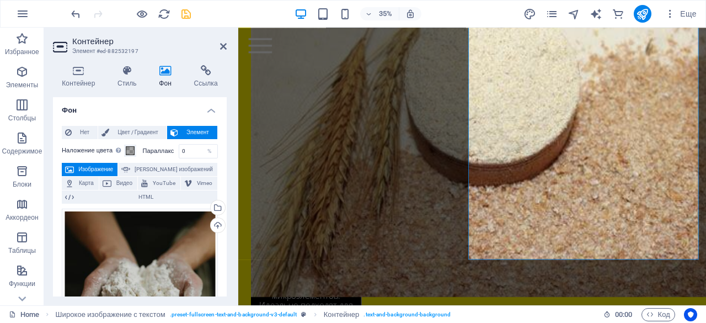
scroll to position [1688, 0]
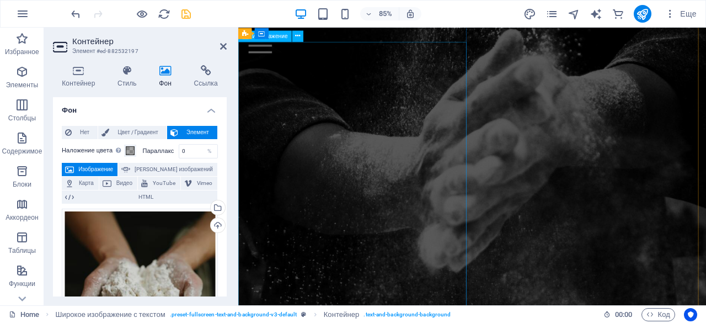
drag, startPoint x: 423, startPoint y: 239, endPoint x: 590, endPoint y: 208, distance: 169.8
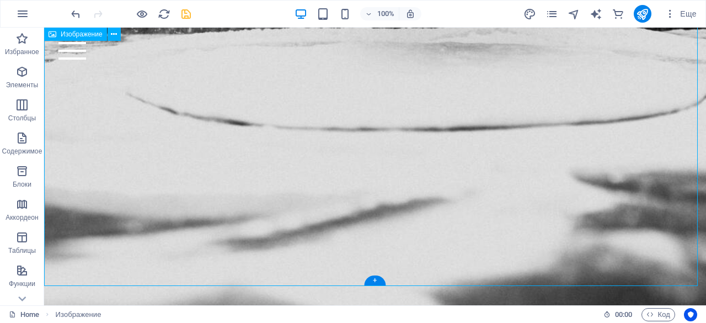
scroll to position [1064, 0]
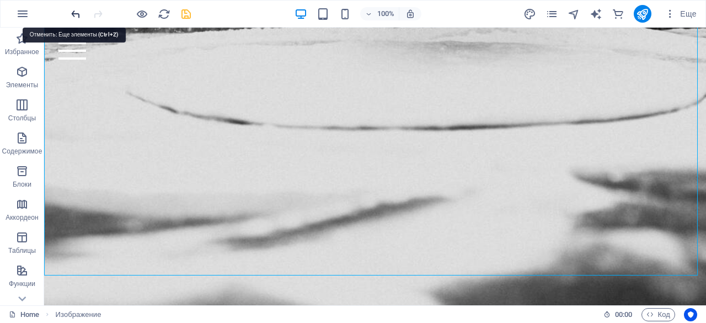
click at [76, 14] on icon "undo" at bounding box center [75, 14] width 13 height 13
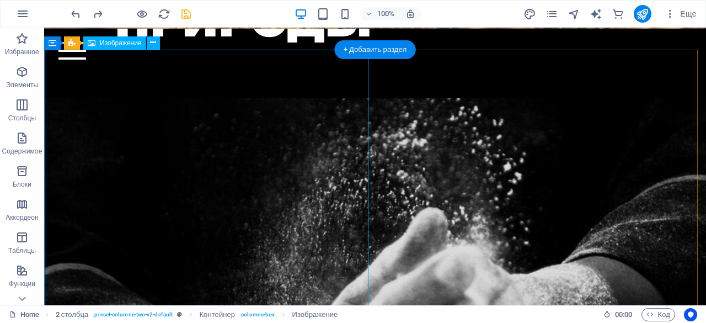
scroll to position [277, 0]
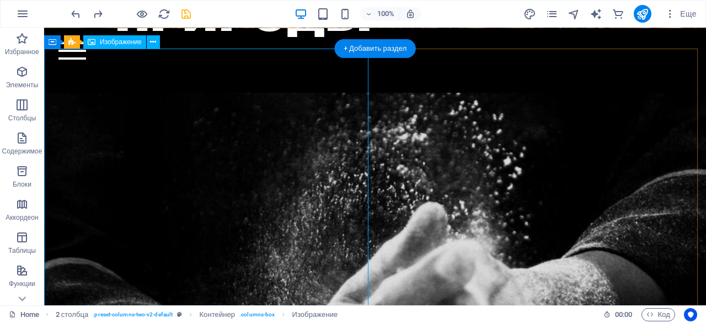
select select "%"
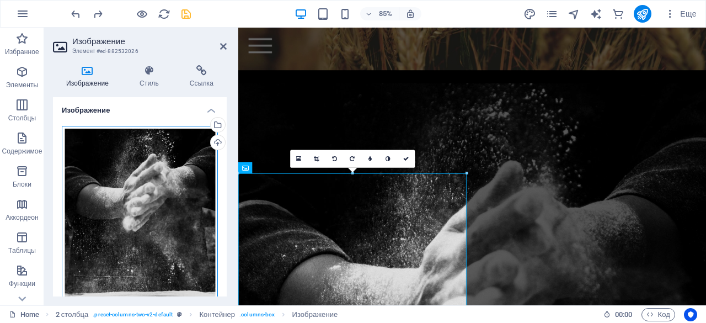
click at [172, 172] on div "Перетащите файлы сюда, нажмите, чтобы выбрать файлы, или выберите файлы из разд…" at bounding box center [140, 245] width 156 height 239
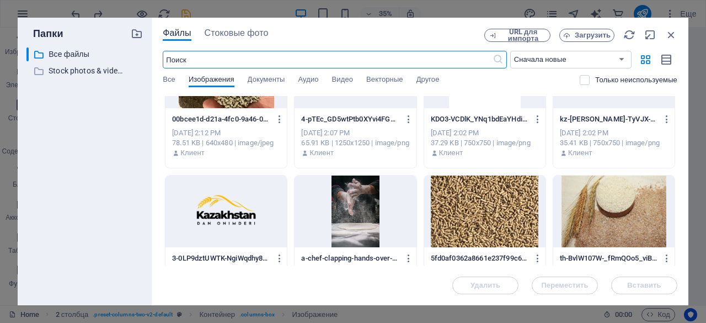
scroll to position [50, 0]
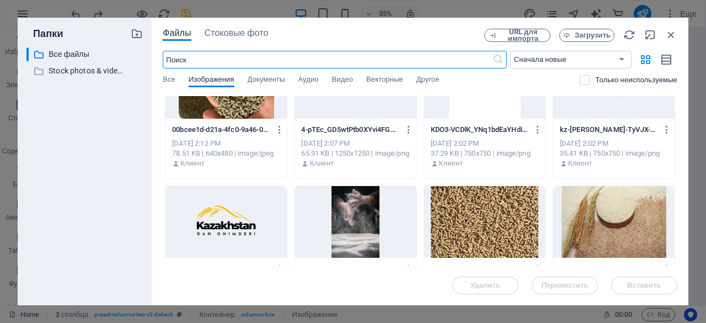
click at [377, 196] on div at bounding box center [354, 222] width 121 height 72
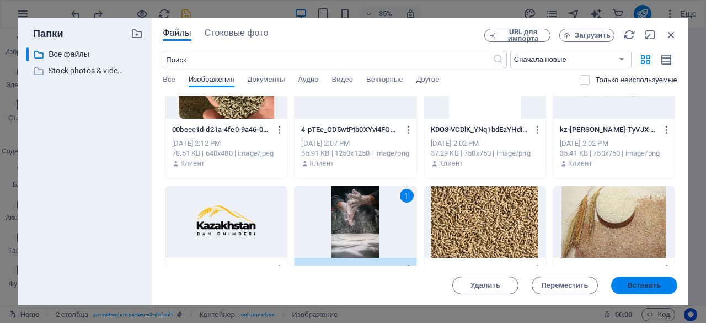
click at [631, 285] on span "Вставить" at bounding box center [644, 285] width 34 height 7
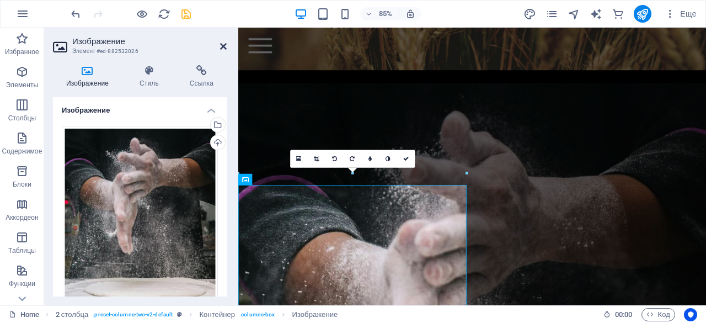
drag, startPoint x: 224, startPoint y: 47, endPoint x: 190, endPoint y: 46, distance: 34.2
click at [224, 47] on icon at bounding box center [223, 46] width 7 height 9
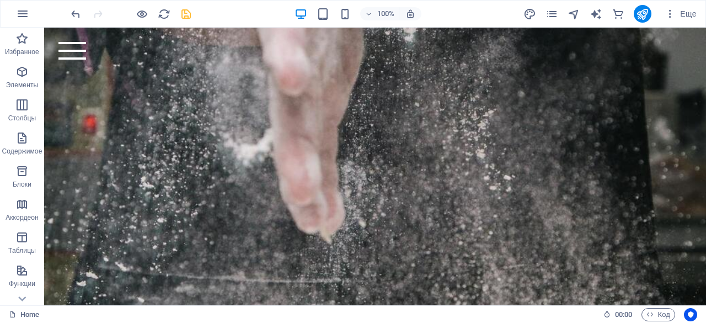
scroll to position [696, 0]
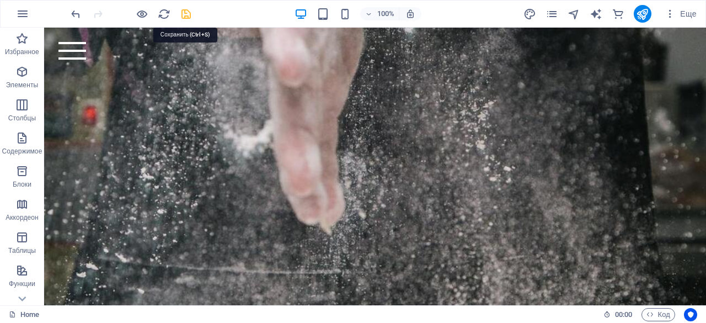
click at [190, 13] on icon "save" at bounding box center [186, 14] width 13 height 13
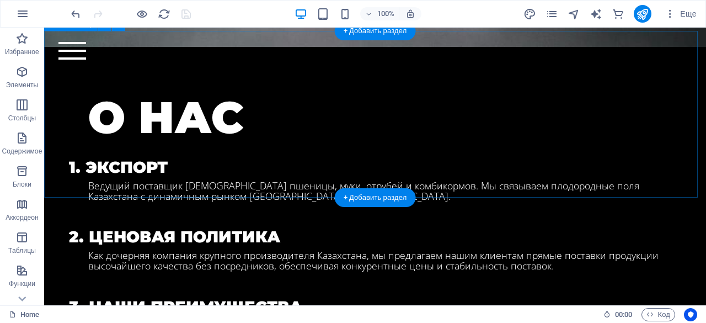
scroll to position [1321, 0]
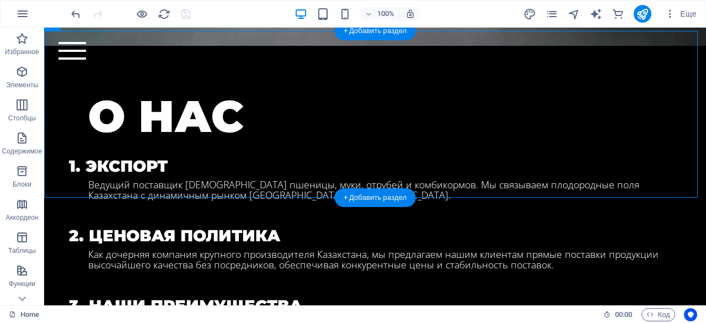
select select "vh"
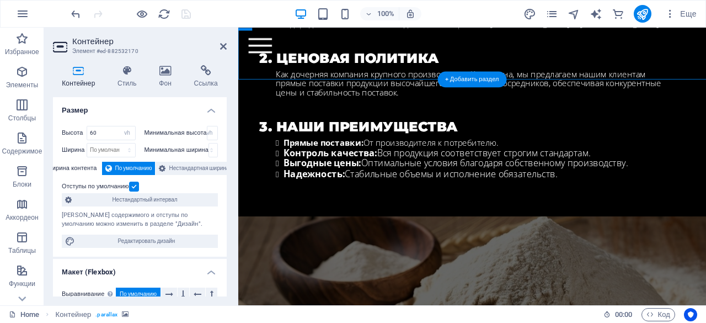
scroll to position [1430, 0]
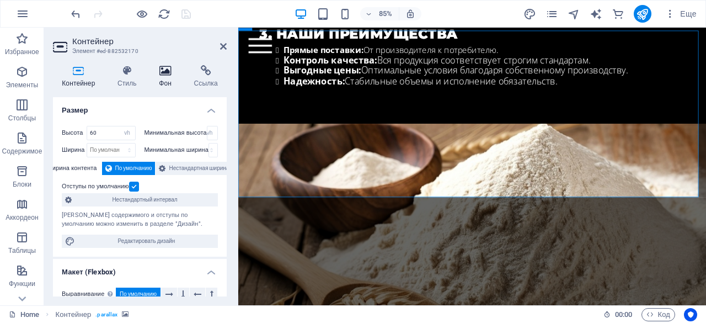
click at [171, 84] on h4 "Фон" at bounding box center [167, 76] width 35 height 23
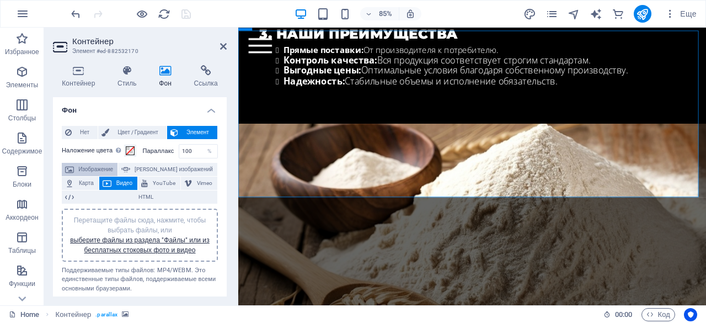
click at [92, 171] on span "Изображение" at bounding box center [95, 169] width 37 height 13
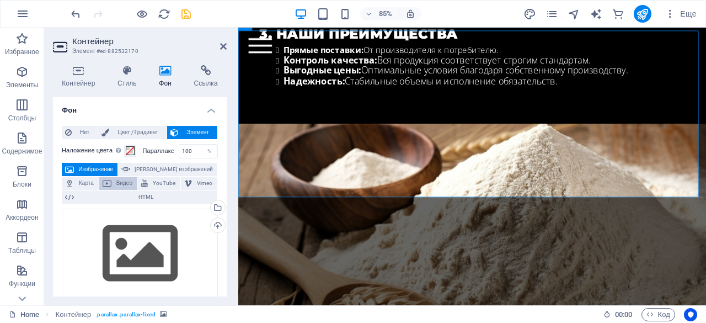
click at [104, 181] on icon at bounding box center [107, 182] width 9 height 13
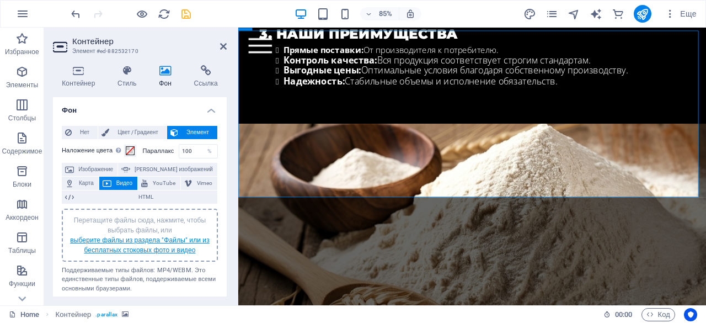
click at [172, 236] on link "выберите файлы из раздела "Файлы" или из бесплатных стоковых фото и видео" at bounding box center [140, 245] width 140 height 18
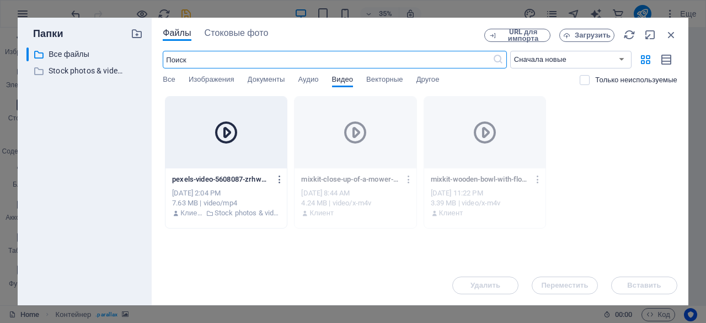
click at [233, 140] on icon at bounding box center [226, 132] width 26 height 26
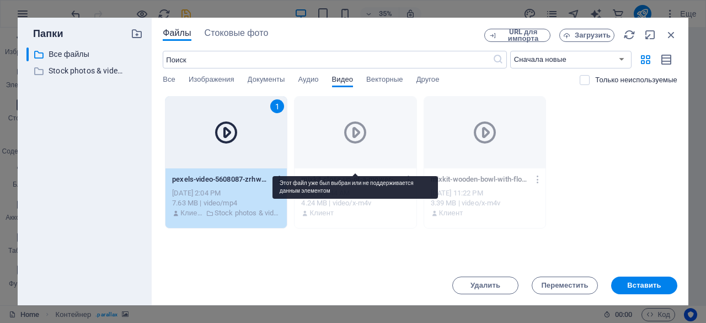
click at [345, 137] on icon at bounding box center [355, 132] width 26 height 26
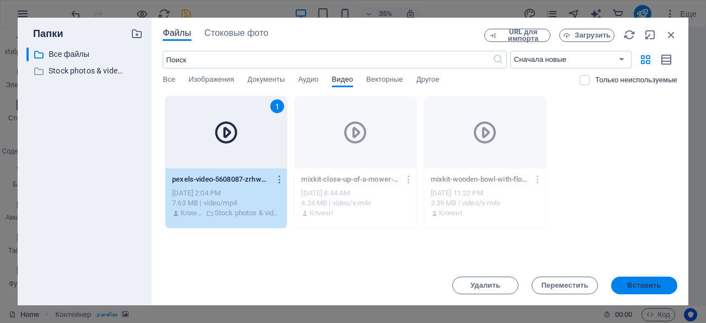
click at [639, 283] on span "Вставить" at bounding box center [644, 285] width 34 height 7
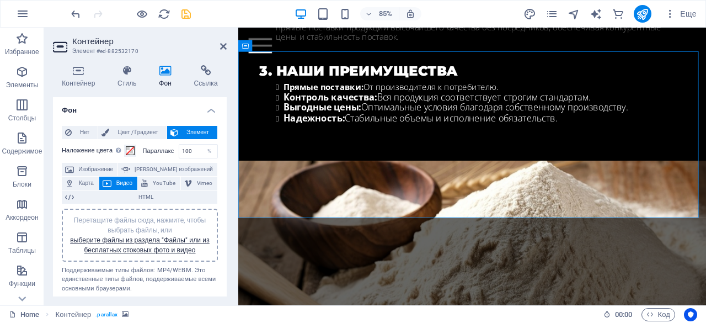
scroll to position [1409, 0]
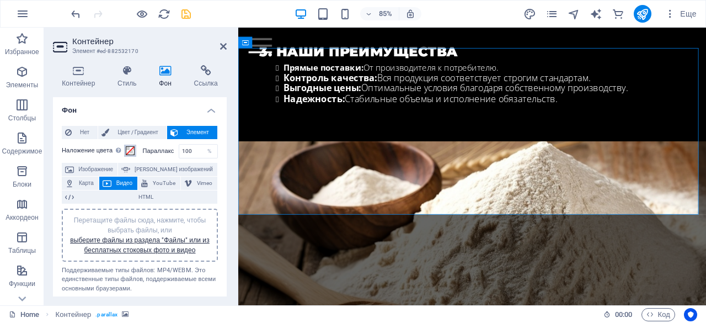
click at [125, 149] on div "Наложение цвета Помещает наложение поверх фона, чтобы раскрасить его" at bounding box center [100, 150] width 76 height 13
click at [127, 149] on span at bounding box center [130, 150] width 9 height 9
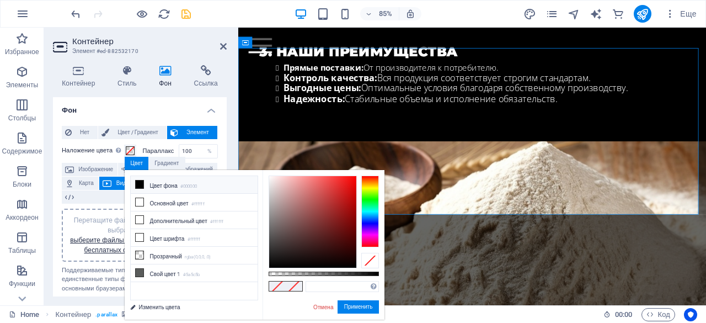
click at [165, 184] on li "Цвет фона #000000" at bounding box center [194, 185] width 127 height 18
click at [325, 271] on div at bounding box center [324, 273] width 110 height 4
type input "rgba(0, 0, 0, 0.42)"
drag, startPoint x: 325, startPoint y: 272, endPoint x: 315, endPoint y: 272, distance: 9.9
click at [315, 272] on div at bounding box center [316, 274] width 4 height 8
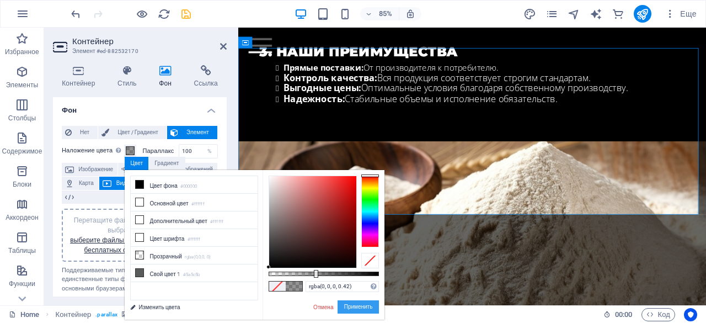
click at [364, 304] on button "Применить" at bounding box center [358, 306] width 42 height 13
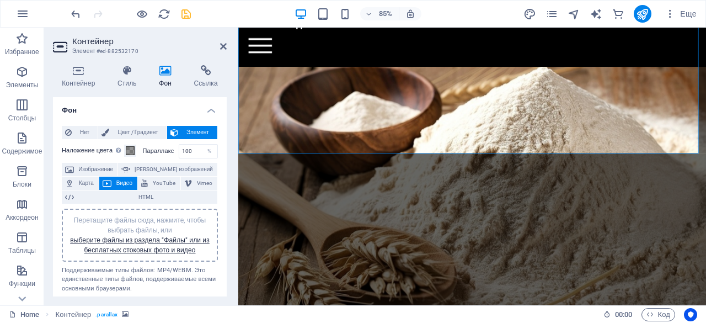
scroll to position [1506, 0]
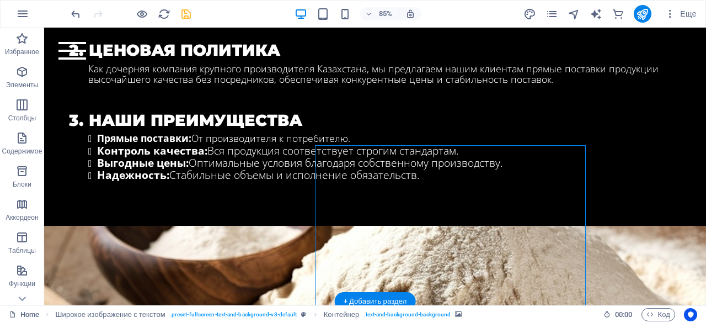
scroll to position [1511, 0]
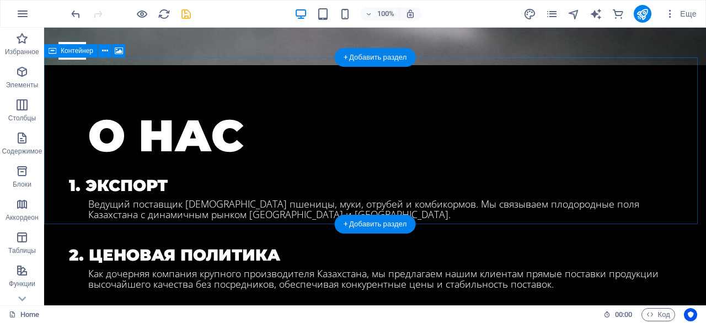
scroll to position [1290, 0]
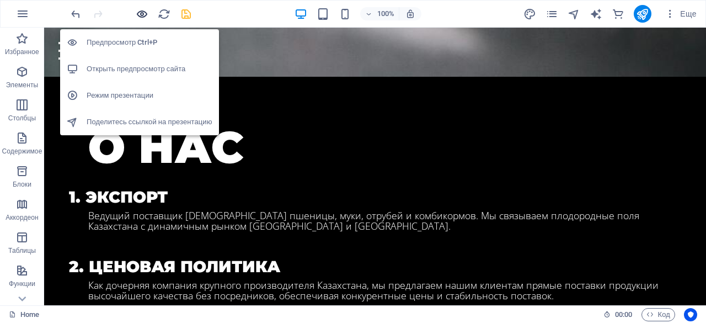
click at [144, 13] on icon "button" at bounding box center [142, 14] width 13 height 13
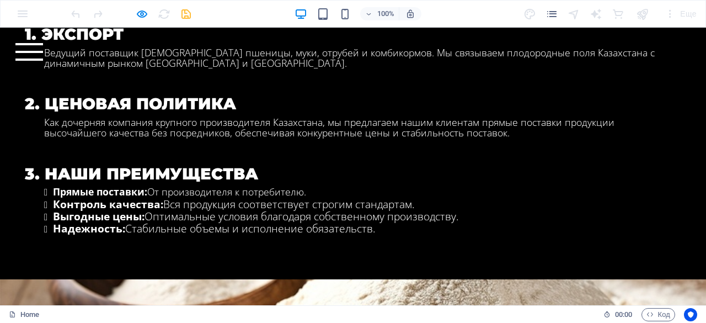
scroll to position [1510, 0]
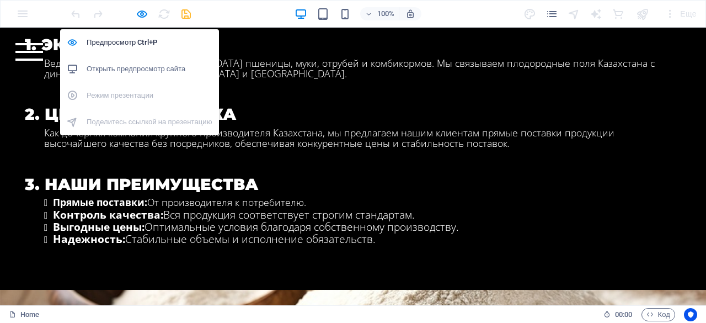
click at [140, 13] on icon "button" at bounding box center [142, 14] width 13 height 13
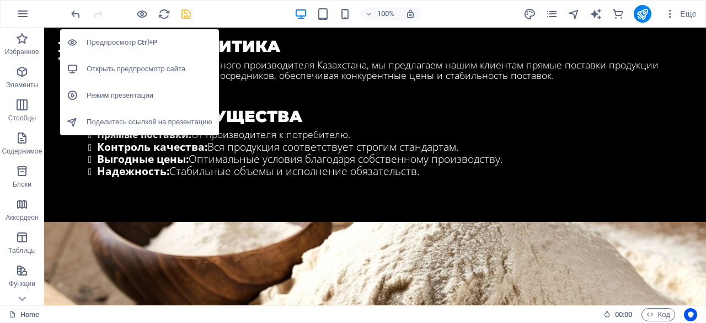
scroll to position [1509, 0]
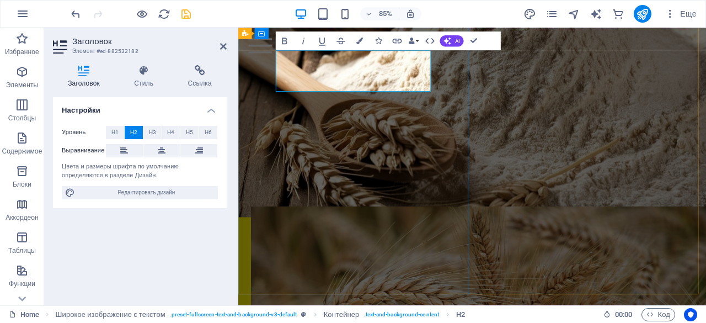
drag, startPoint x: 431, startPoint y: 82, endPoint x: 333, endPoint y: 82, distance: 97.6
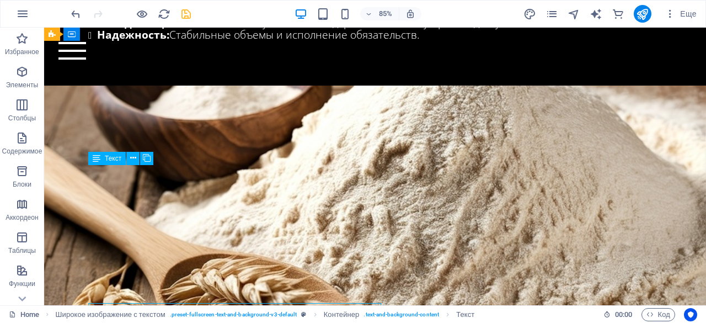
scroll to position [1509, 0]
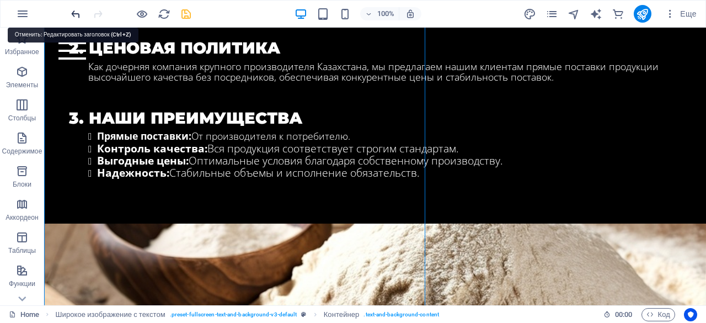
click at [77, 12] on icon "undo" at bounding box center [75, 14] width 13 height 13
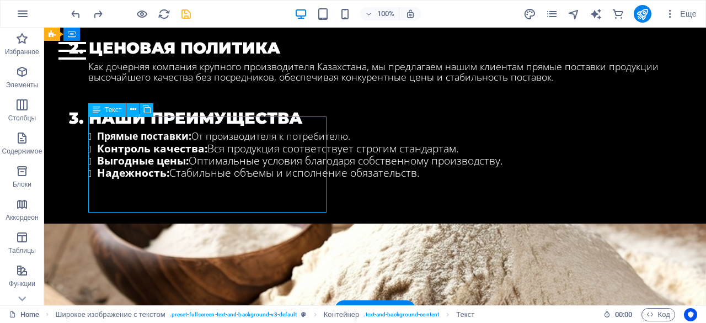
drag, startPoint x: 208, startPoint y: 148, endPoint x: 253, endPoint y: 177, distance: 52.6
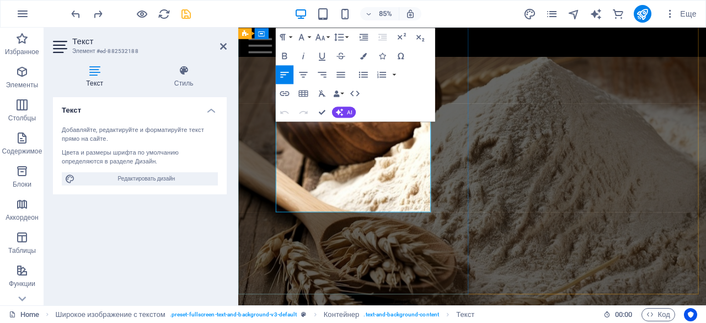
scroll to position [1646, 0]
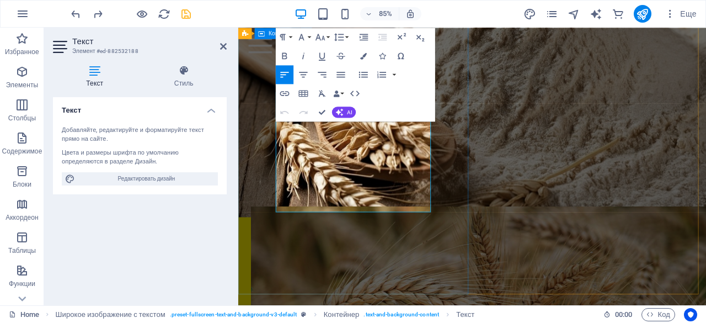
drag, startPoint x: 384, startPoint y: 239, endPoint x: 266, endPoint y: 144, distance: 150.6
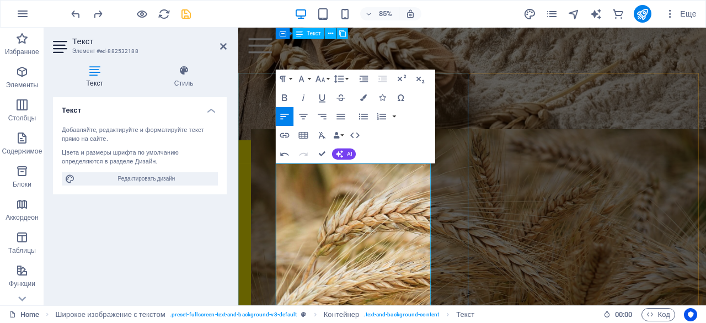
scroll to position [1576, 0]
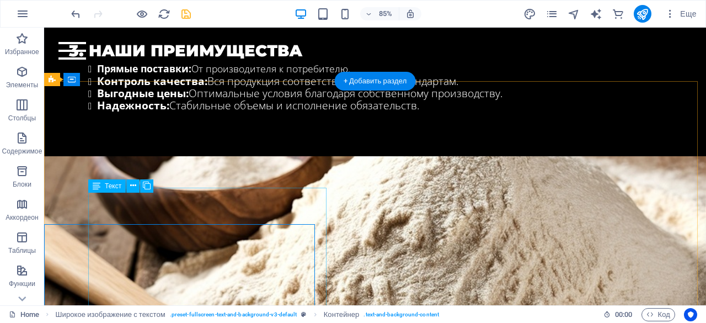
scroll to position [1433, 0]
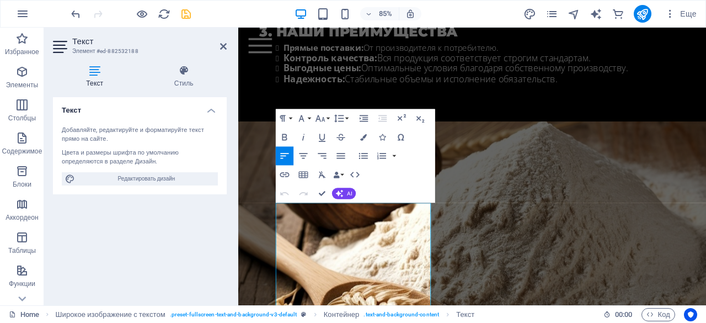
scroll to position [1530, 0]
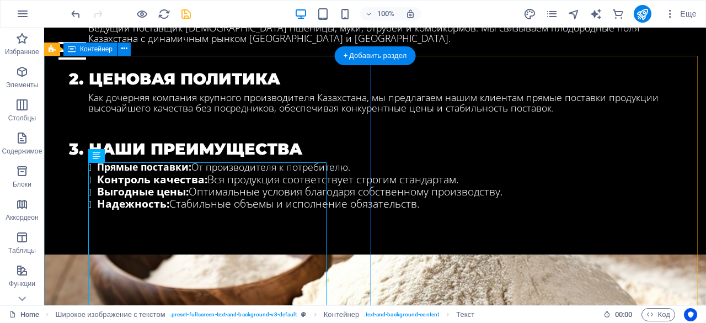
scroll to position [1479, 0]
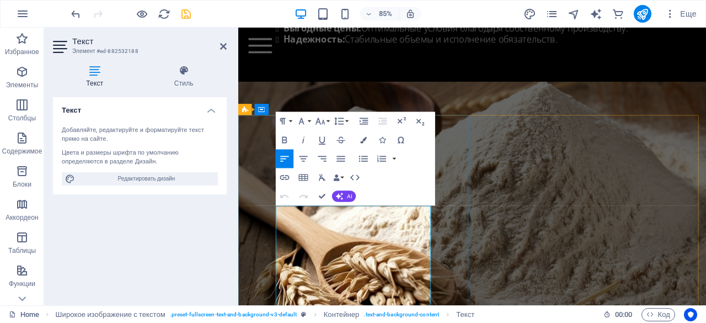
scroll to position [1533, 0]
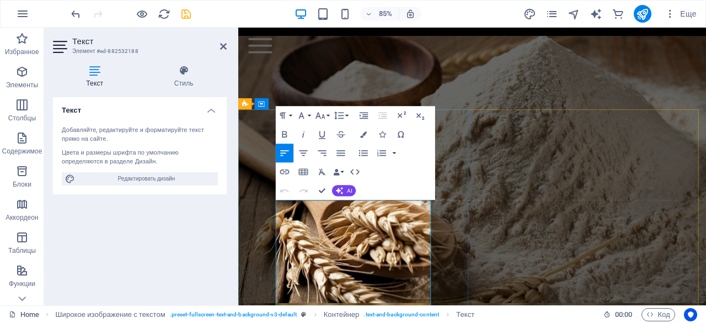
drag, startPoint x: 286, startPoint y: 301, endPoint x: 412, endPoint y: 301, distance: 126.8
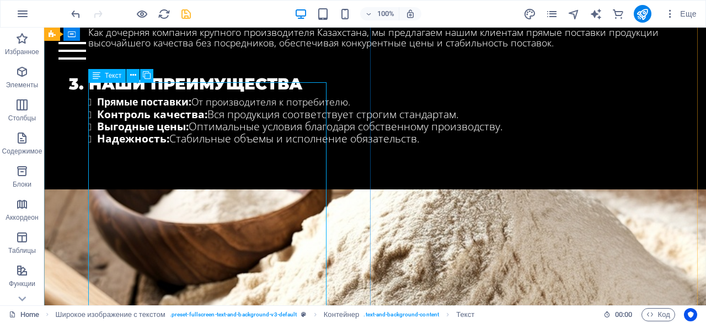
scroll to position [1543, 0]
click at [189, 12] on icon "save" at bounding box center [186, 14] width 13 height 13
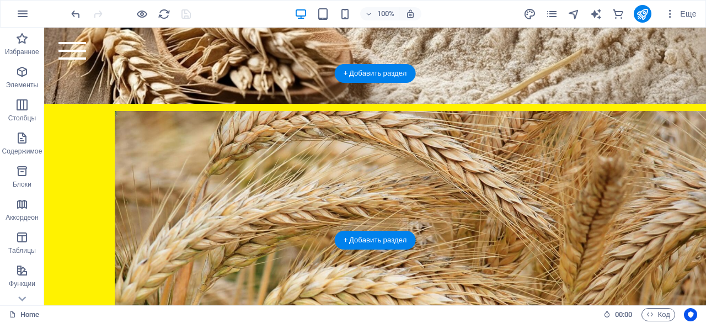
scroll to position [1909, 0]
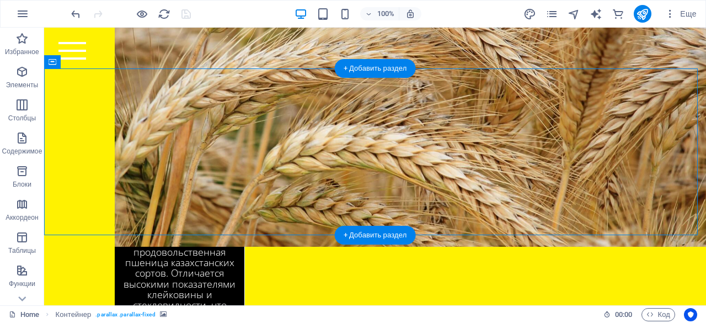
select select "vh"
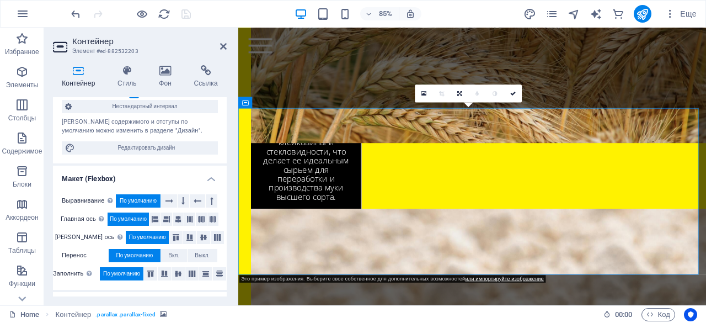
scroll to position [99, 0]
